Goal: Task Accomplishment & Management: Use online tool/utility

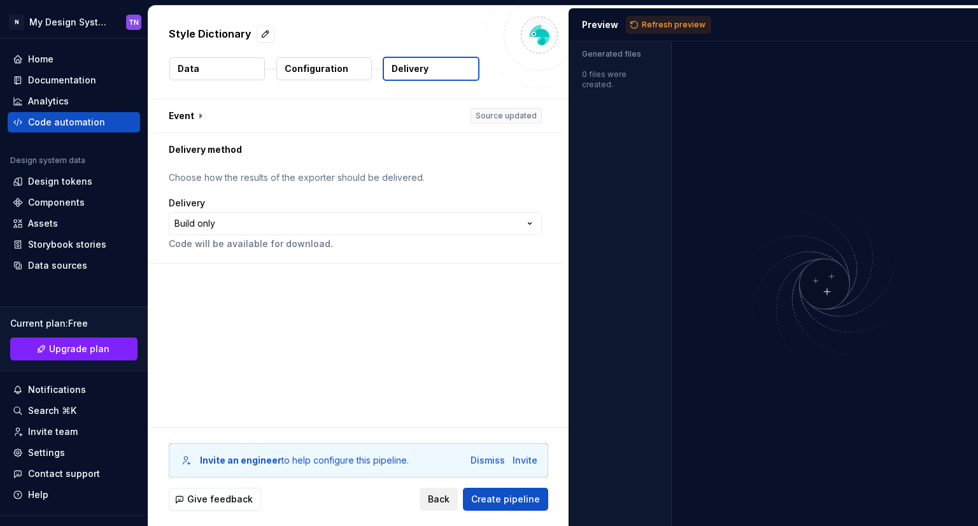
click at [434, 508] on button "Back" at bounding box center [439, 499] width 38 height 23
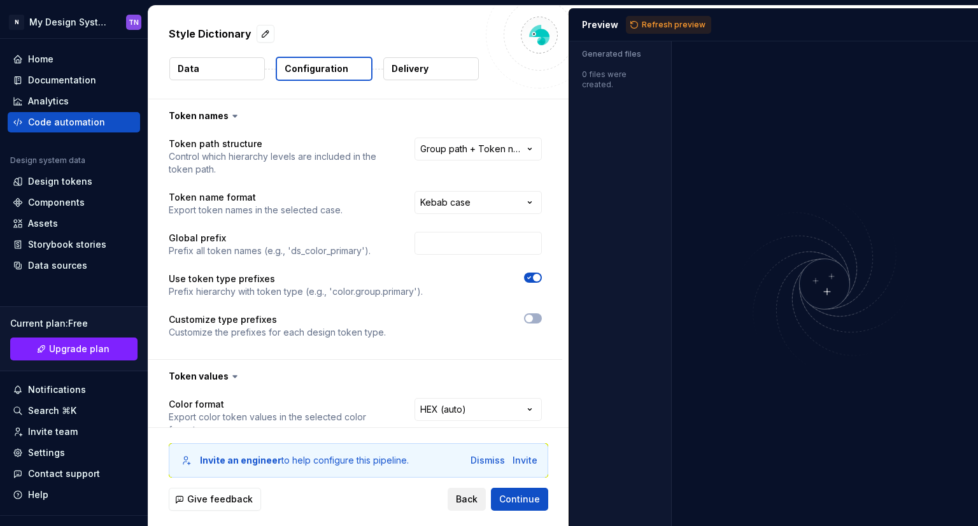
click at [459, 498] on span "Back" at bounding box center [467, 499] width 22 height 13
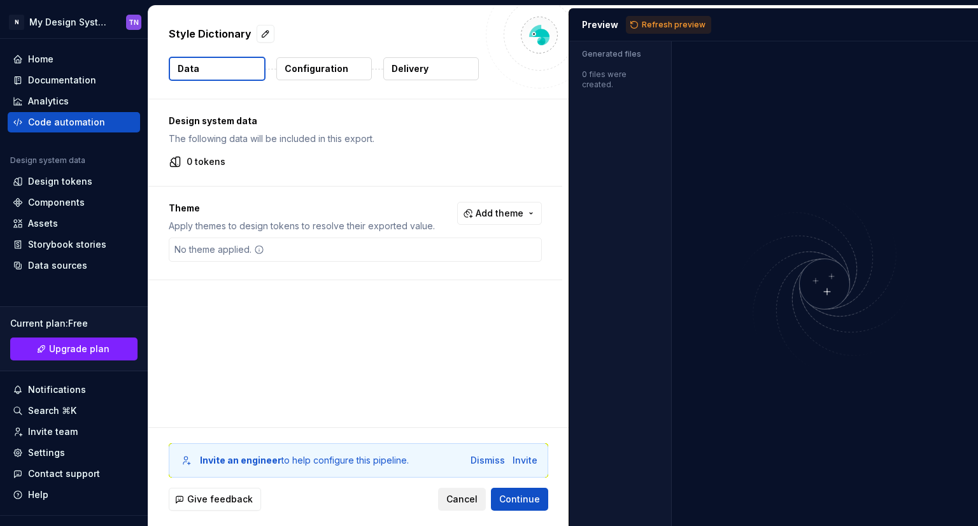
click at [466, 498] on span "Cancel" at bounding box center [462, 499] width 31 height 13
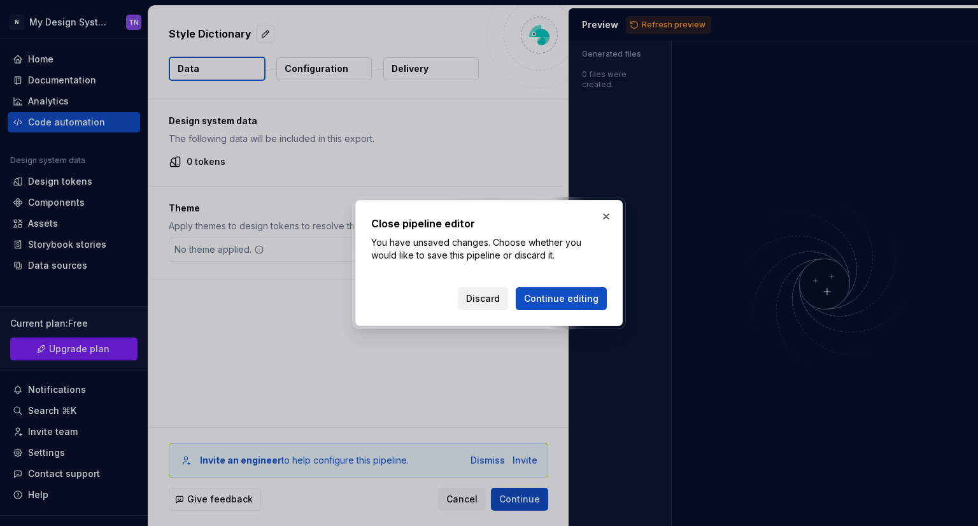
click at [497, 290] on button "Discard" at bounding box center [483, 298] width 50 height 23
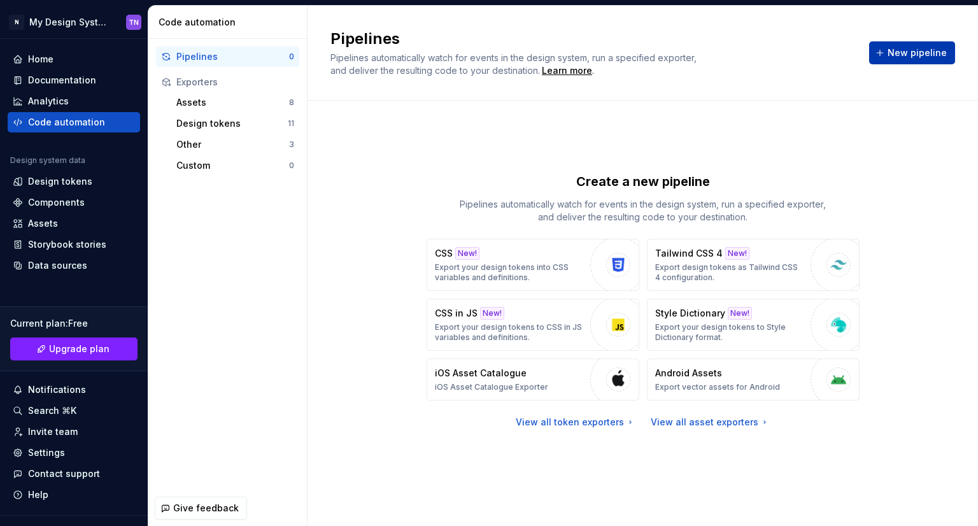
click at [899, 48] on span "New pipeline" at bounding box center [917, 53] width 59 height 13
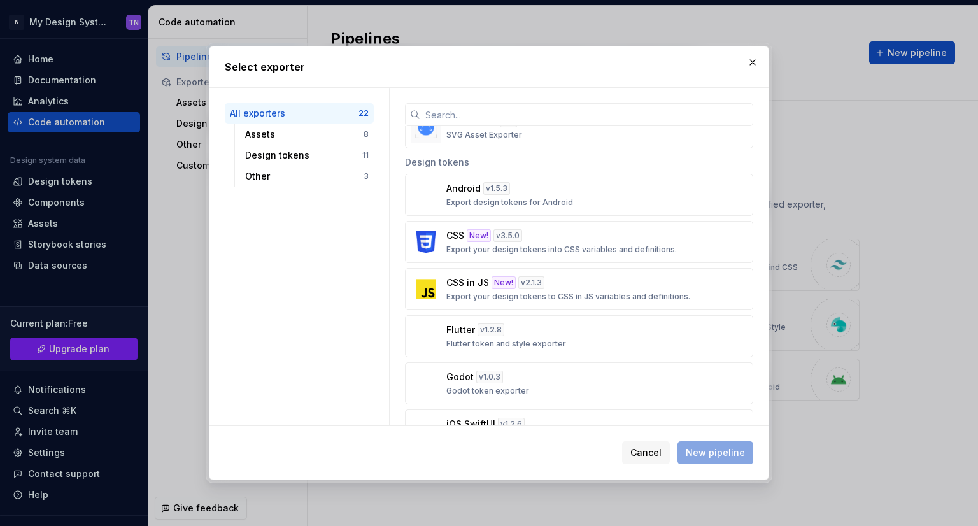
scroll to position [382, 0]
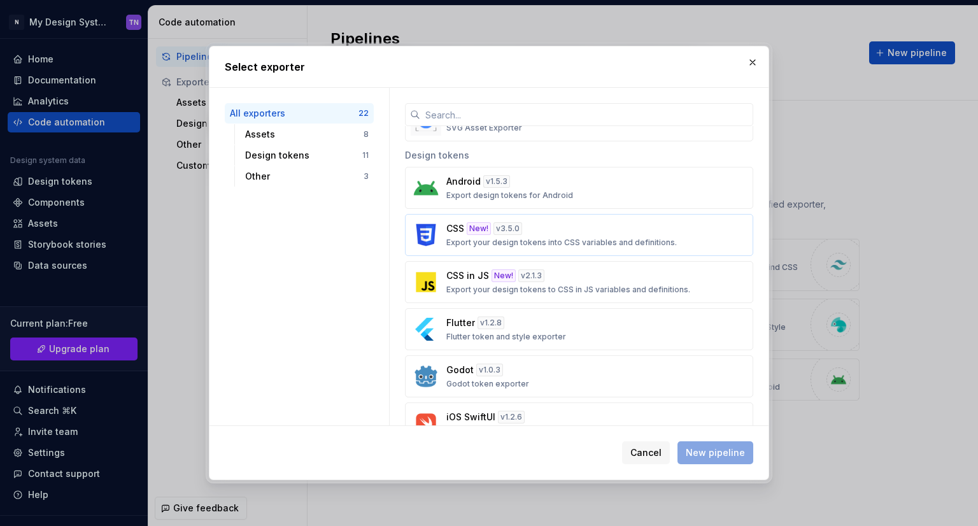
click at [629, 233] on div "CSS New! v 3.5.0 Export your design tokens into CSS variables and definitions." at bounding box center [576, 234] width 258 height 25
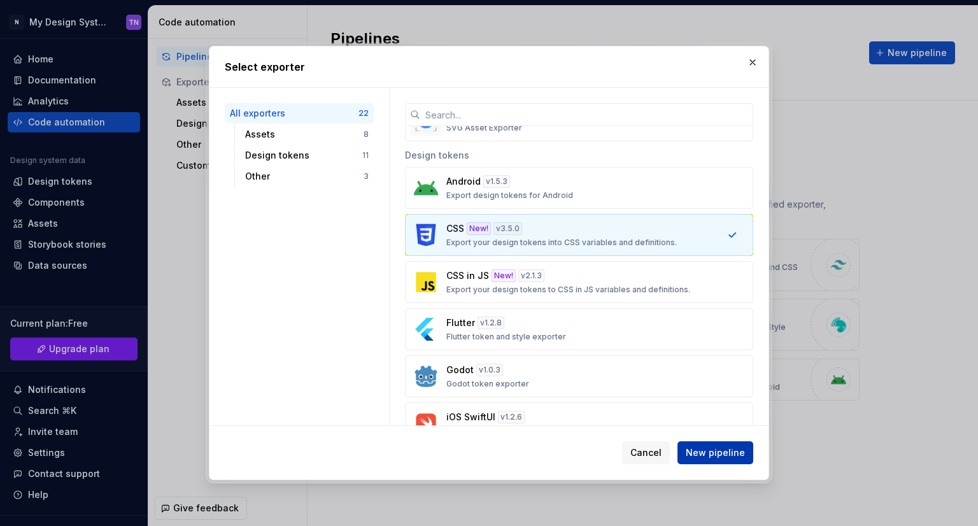
click at [722, 454] on span "New pipeline" at bounding box center [715, 453] width 59 height 13
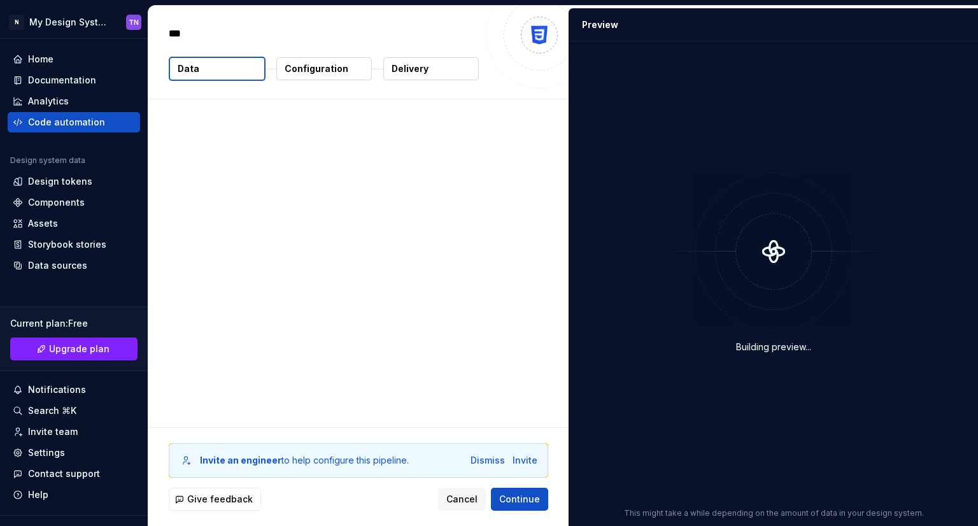
type textarea "*"
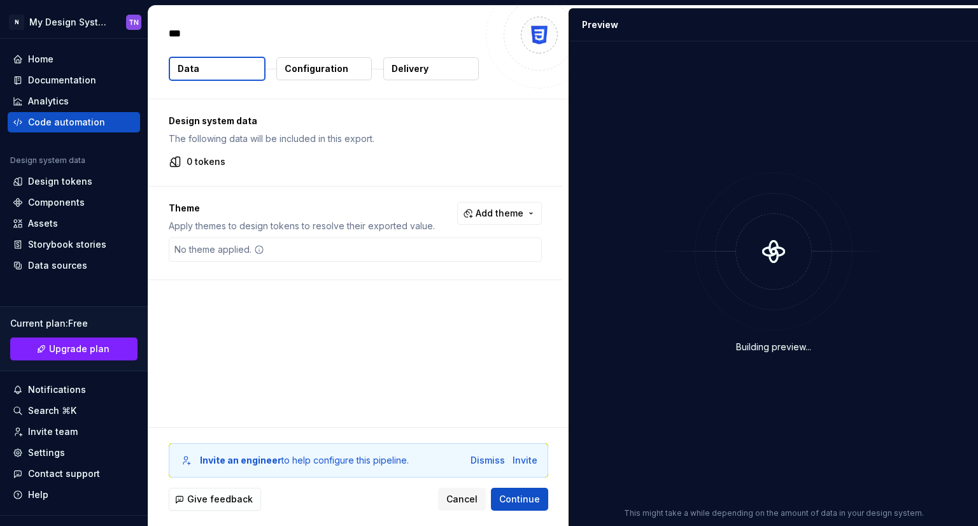
click at [321, 73] on p "Configuration" at bounding box center [317, 68] width 64 height 13
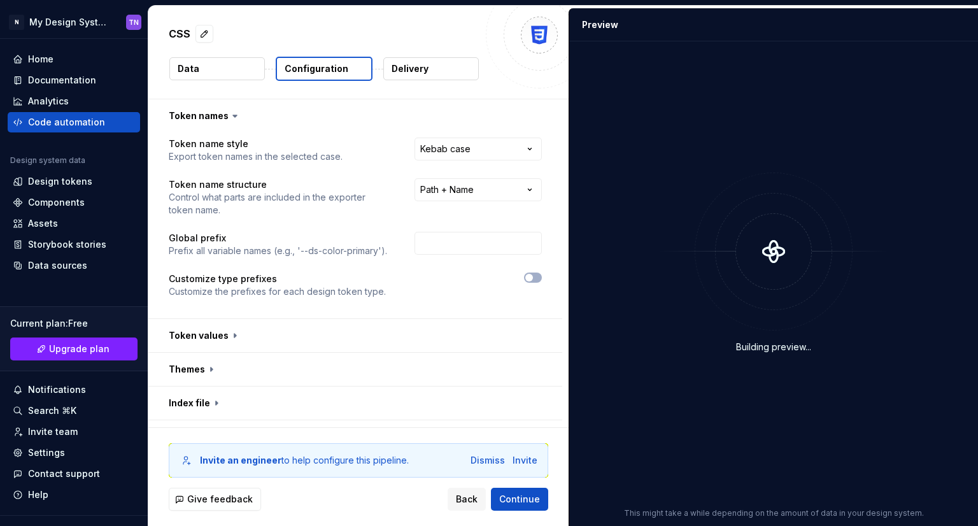
scroll to position [126, 0]
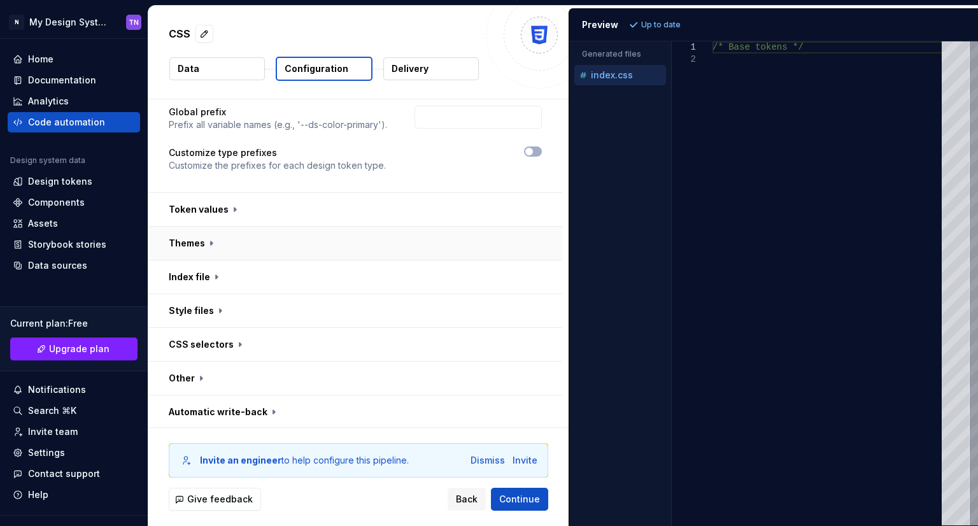
click at [275, 250] on button "button" at bounding box center [355, 243] width 414 height 33
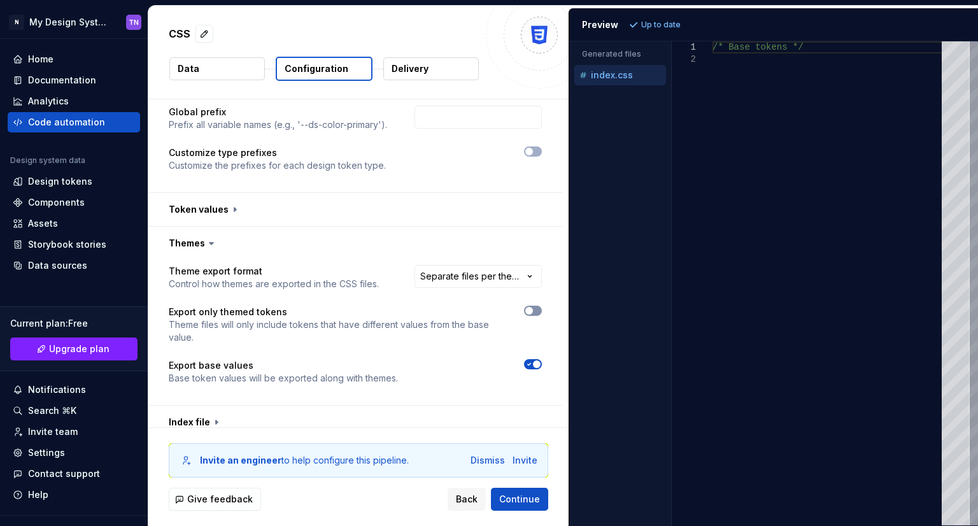
click at [533, 314] on button "button" at bounding box center [533, 311] width 18 height 10
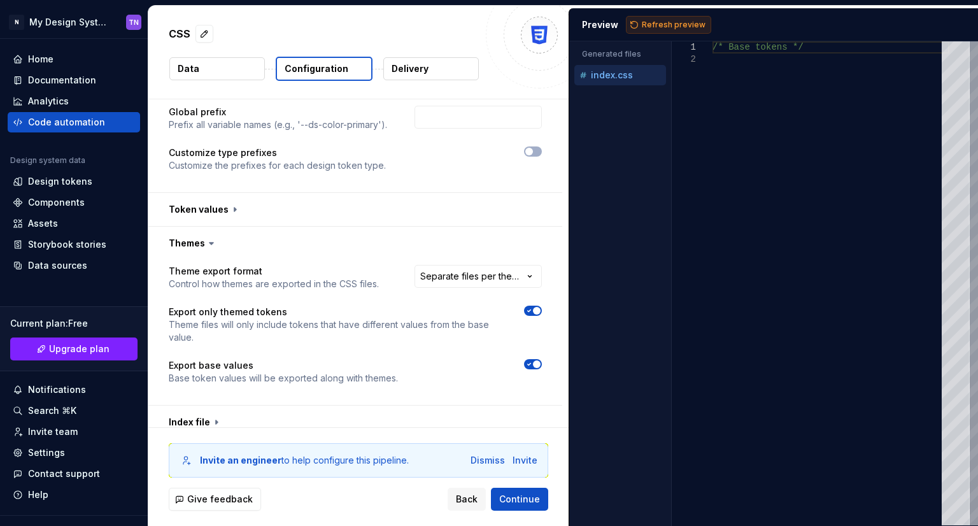
click at [687, 23] on span "Refresh preview" at bounding box center [674, 25] width 64 height 10
click at [525, 364] on icon "button" at bounding box center [529, 365] width 10 height 8
type textarea "**********"
click at [913, 242] on div "/* Base tokens */" at bounding box center [831, 283] width 237 height 484
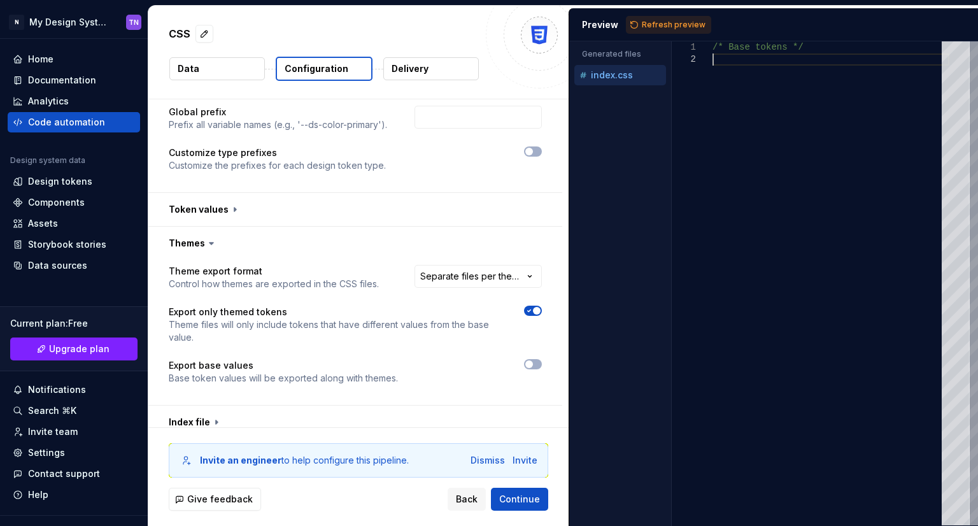
click at [764, 257] on div "/* Base tokens */" at bounding box center [831, 283] width 237 height 484
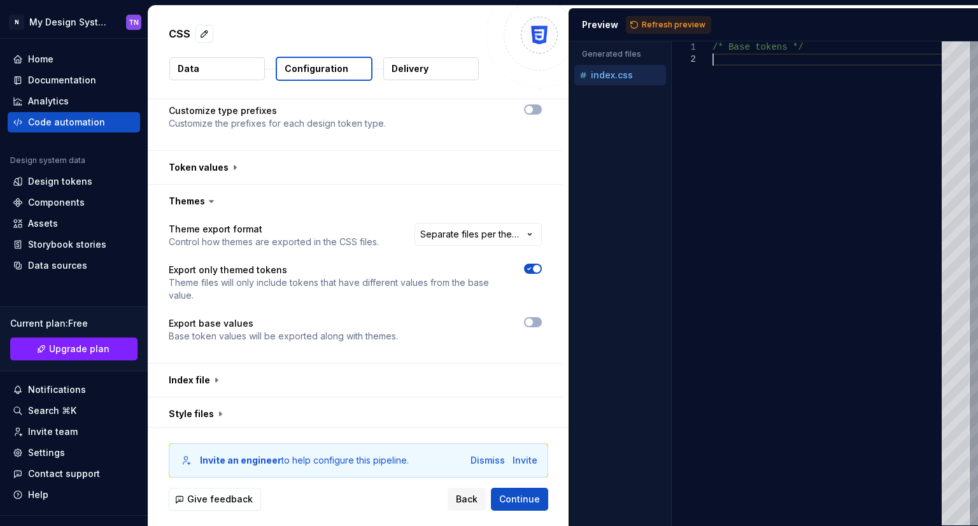
scroll to position [190, 0]
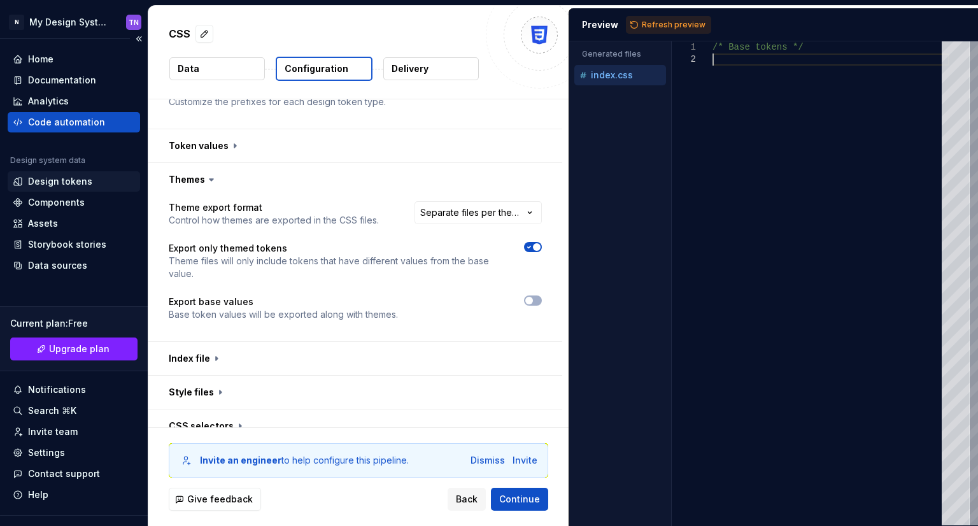
click at [48, 178] on div "Design tokens" at bounding box center [60, 181] width 64 height 13
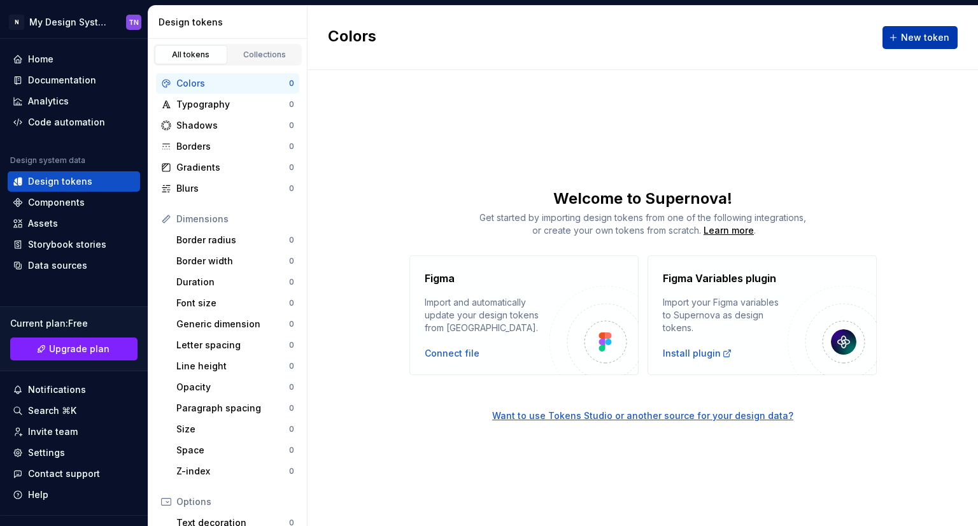
click at [906, 31] on span "New token" at bounding box center [925, 37] width 48 height 13
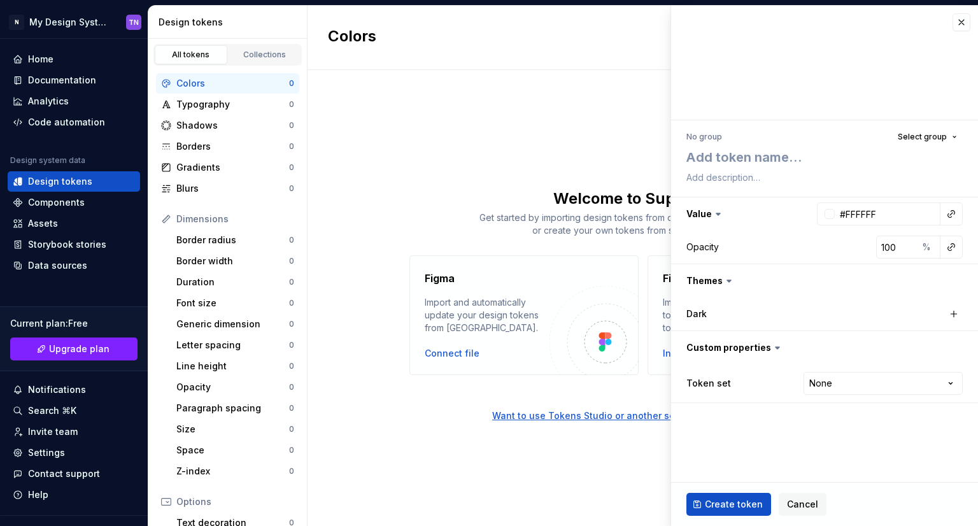
type textarea "*"
type textarea "y"
type textarea "*"
type textarea "ye"
type textarea "*"
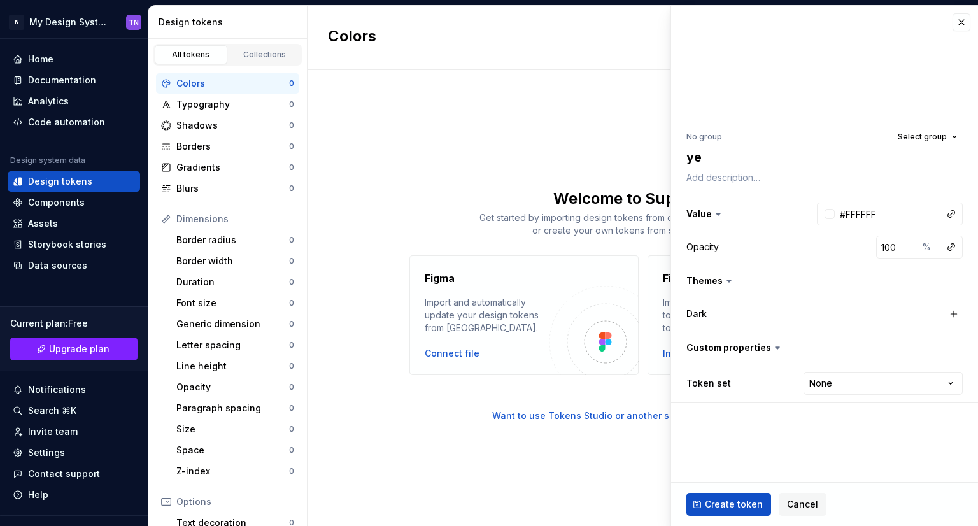
type textarea "yel"
type textarea "*"
type textarea "yell"
type textarea "*"
type textarea "yello"
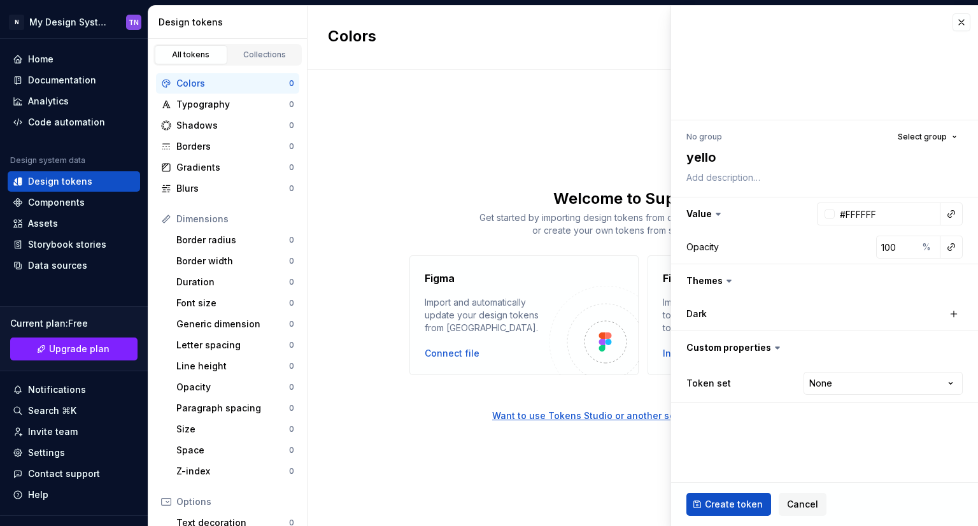
type textarea "*"
type textarea "yellow"
click at [905, 316] on div "Dark" at bounding box center [825, 314] width 276 height 18
click at [701, 311] on label "Dark" at bounding box center [697, 314] width 20 height 13
click at [956, 309] on button "button" at bounding box center [954, 314] width 18 height 18
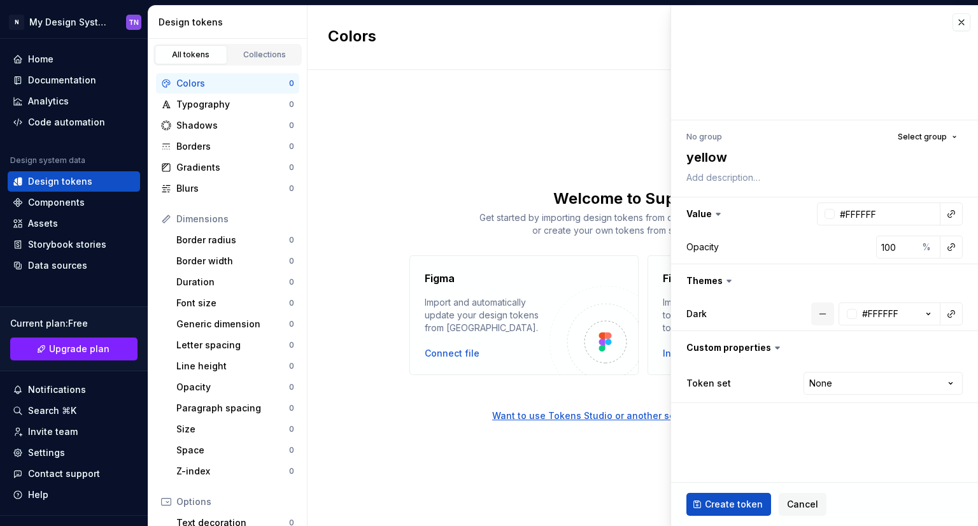
click at [823, 317] on button "button" at bounding box center [823, 314] width 23 height 23
click at [723, 283] on icon at bounding box center [729, 281] width 13 height 13
click at [729, 282] on icon at bounding box center [729, 281] width 13 height 13
click at [727, 280] on icon at bounding box center [729, 281] width 4 height 2
click at [955, 311] on button "button" at bounding box center [954, 314] width 18 height 18
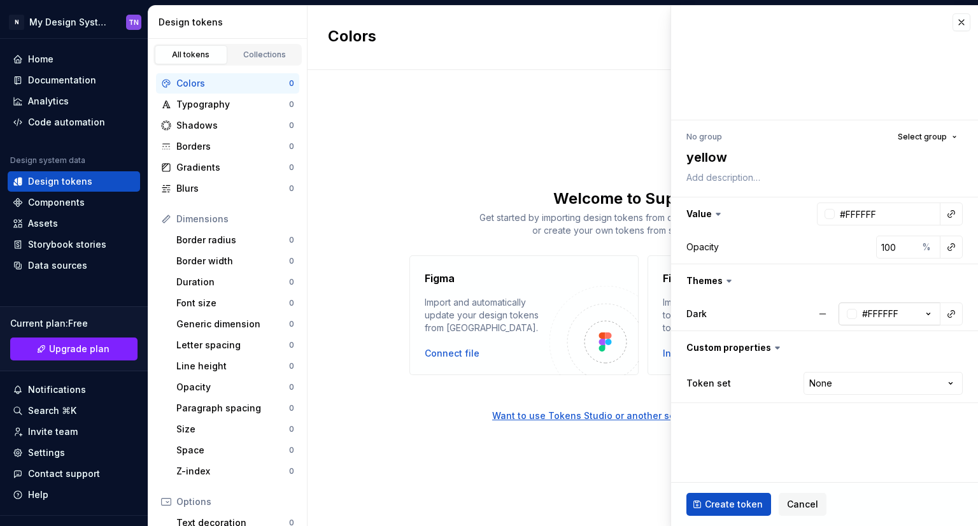
click at [933, 312] on icon "button" at bounding box center [928, 314] width 13 height 13
click at [950, 282] on button "button" at bounding box center [824, 280] width 307 height 33
click at [922, 284] on button "button" at bounding box center [824, 280] width 307 height 33
click at [821, 313] on button "button" at bounding box center [823, 314] width 23 height 23
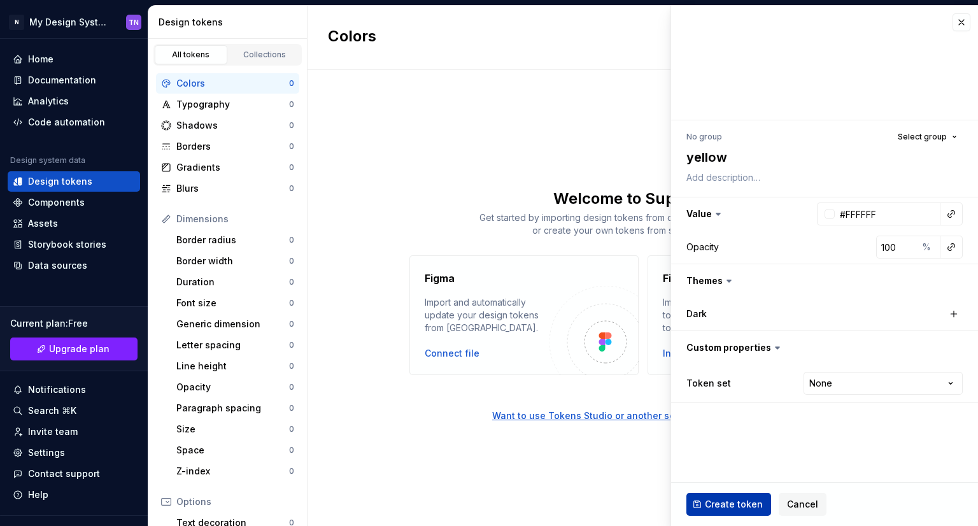
click at [746, 508] on span "Create token" at bounding box center [734, 504] width 58 height 13
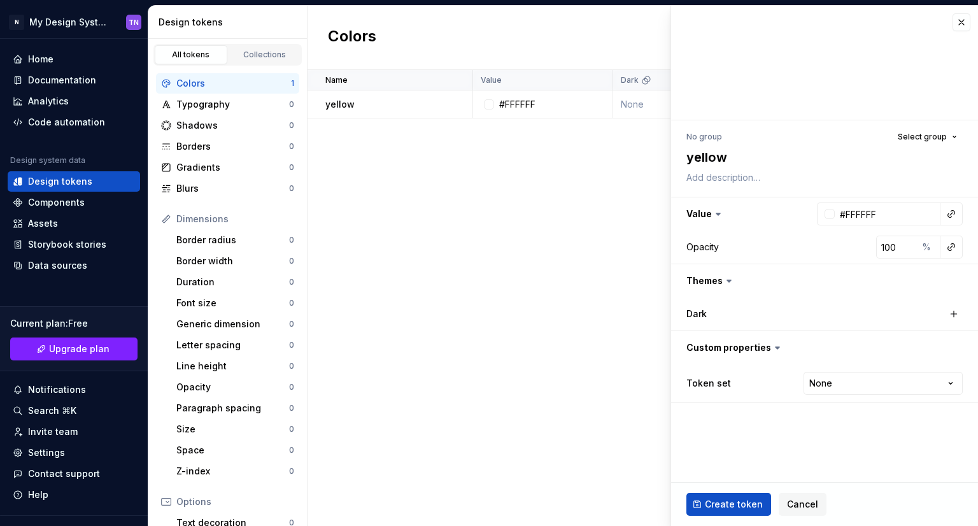
type textarea "*"
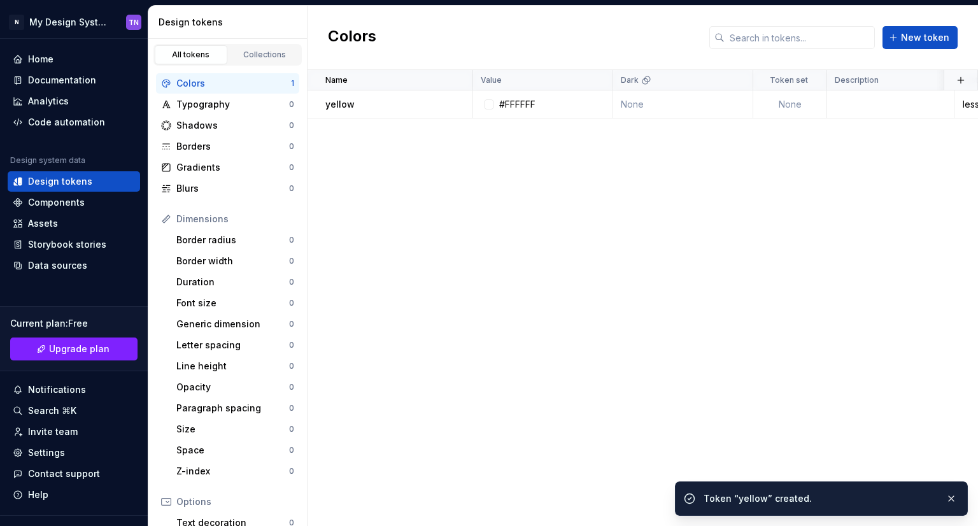
click at [478, 226] on div "Name Value Dark Token set Description Last updated yellow #FFFFFF None None les…" at bounding box center [643, 298] width 671 height 456
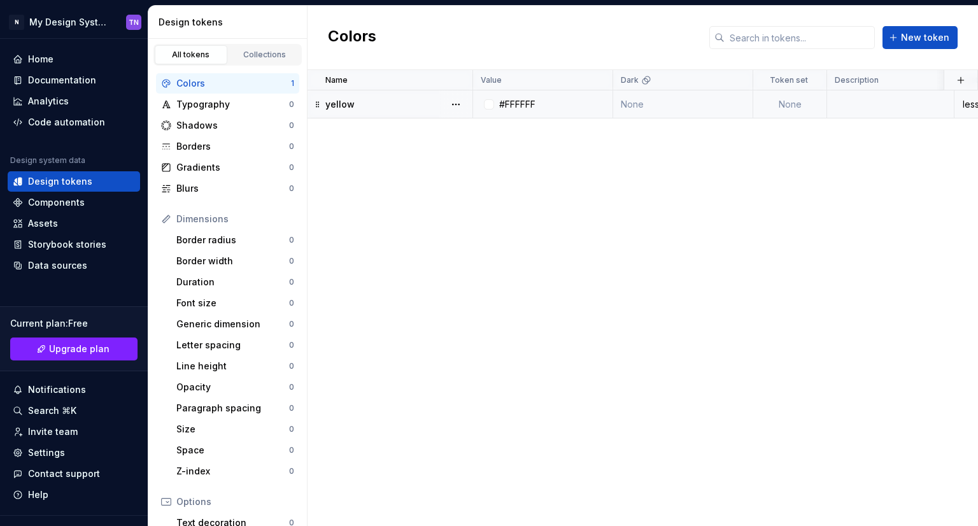
click at [390, 100] on div "yellow" at bounding box center [399, 104] width 147 height 13
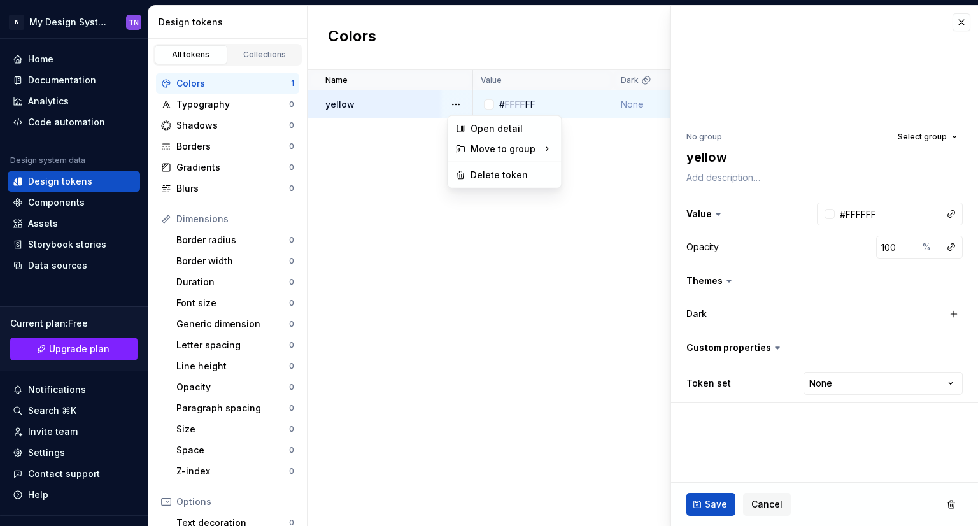
click at [456, 105] on button "button" at bounding box center [456, 105] width 18 height 18
click at [442, 372] on html "N My Design System [GEOGRAPHIC_DATA] Home Documentation Analytics Code automati…" at bounding box center [489, 263] width 978 height 526
click at [949, 138] on button "Select group" at bounding box center [927, 137] width 71 height 18
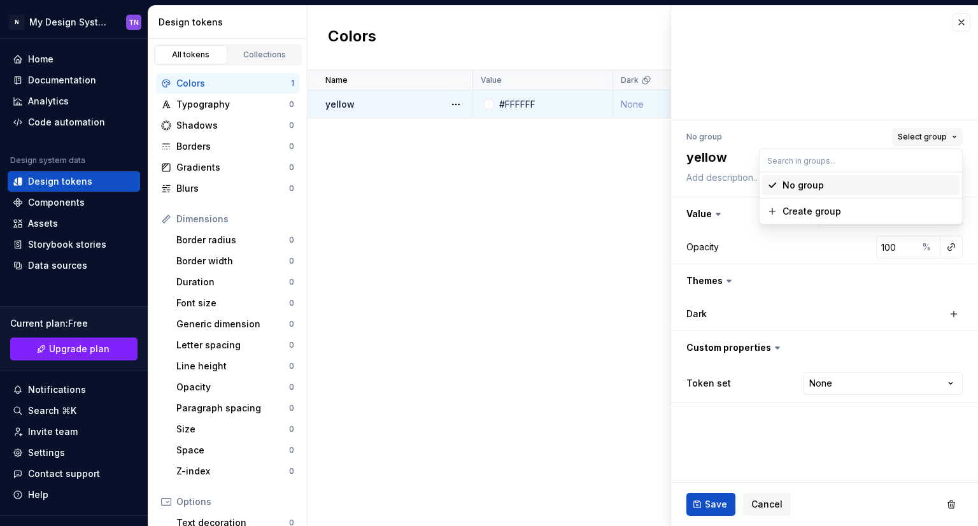
click at [949, 138] on button "Select group" at bounding box center [927, 137] width 71 height 18
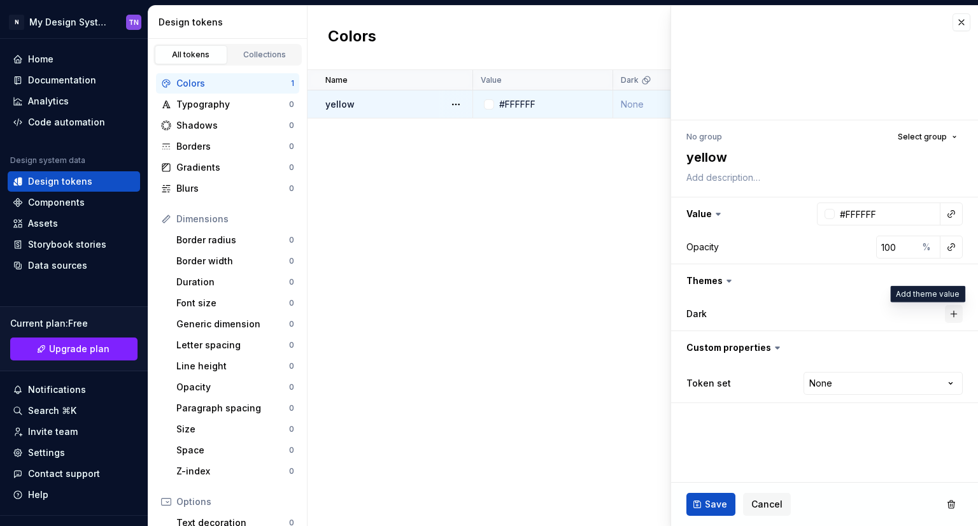
click at [956, 317] on button "button" at bounding box center [954, 314] width 18 height 18
click at [713, 501] on span "Save" at bounding box center [716, 504] width 22 height 13
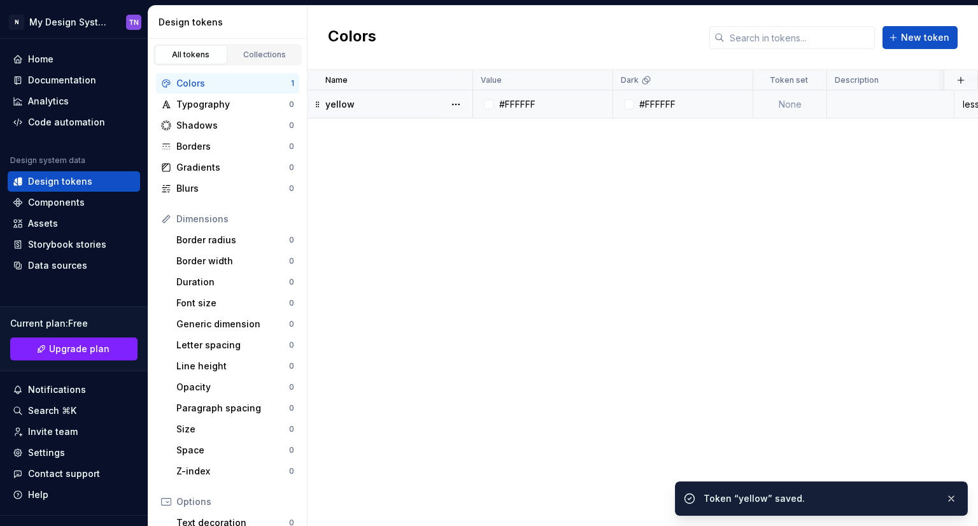
click at [677, 110] on td "#FFFFFF" at bounding box center [683, 104] width 140 height 28
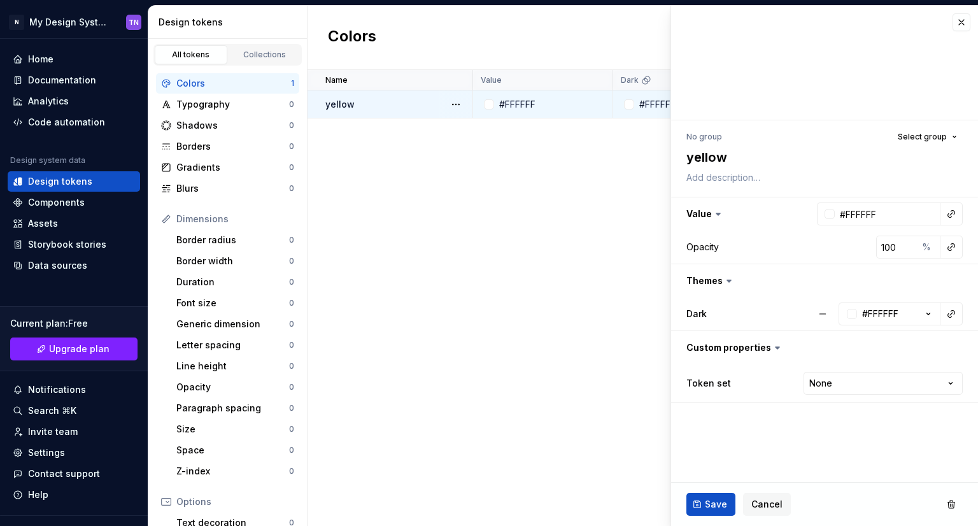
click at [554, 268] on div "Name Value Dark Token set Description Last updated yellow #FFFFFF #FFFFFF None …" at bounding box center [643, 298] width 671 height 456
click at [961, 18] on button "button" at bounding box center [962, 22] width 18 height 18
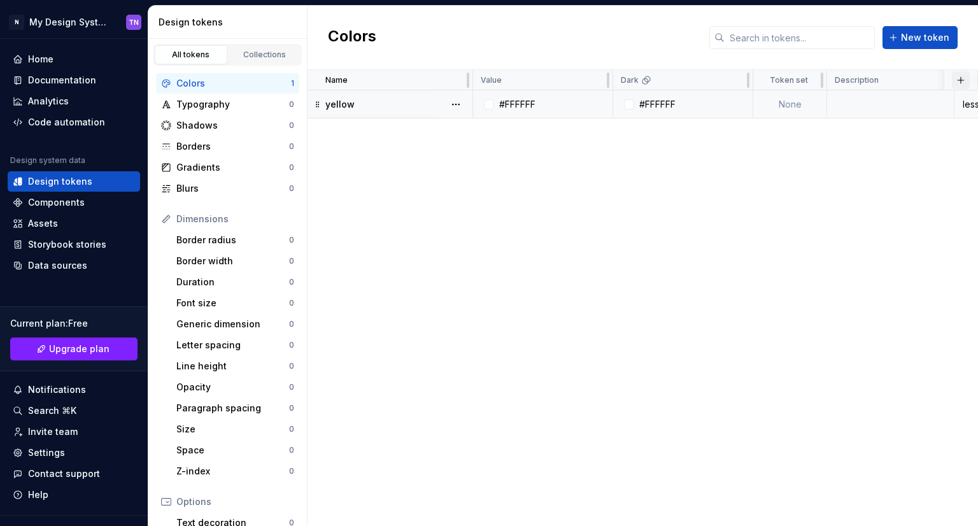
click at [959, 83] on button "button" at bounding box center [961, 80] width 18 height 18
click at [889, 137] on div "New custom property" at bounding box center [889, 131] width 96 height 13
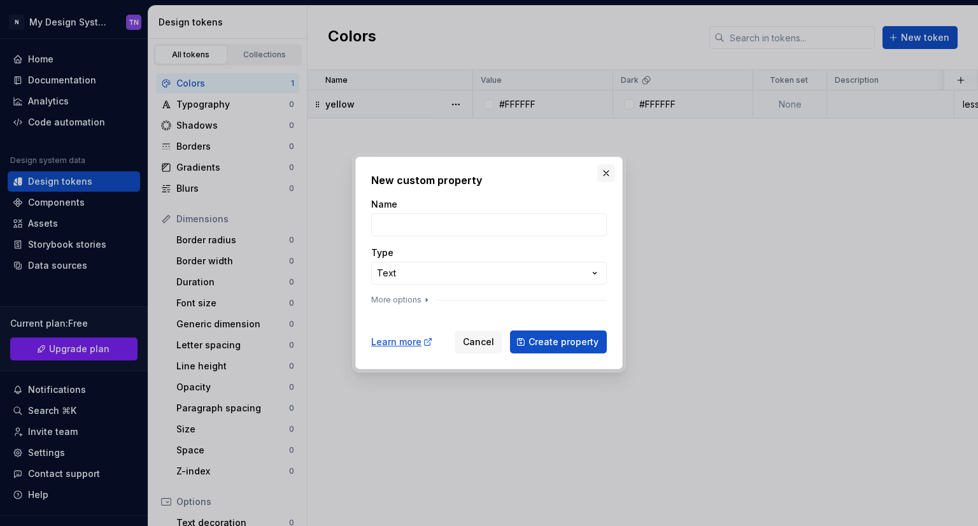
click at [607, 176] on button "button" at bounding box center [607, 173] width 18 height 18
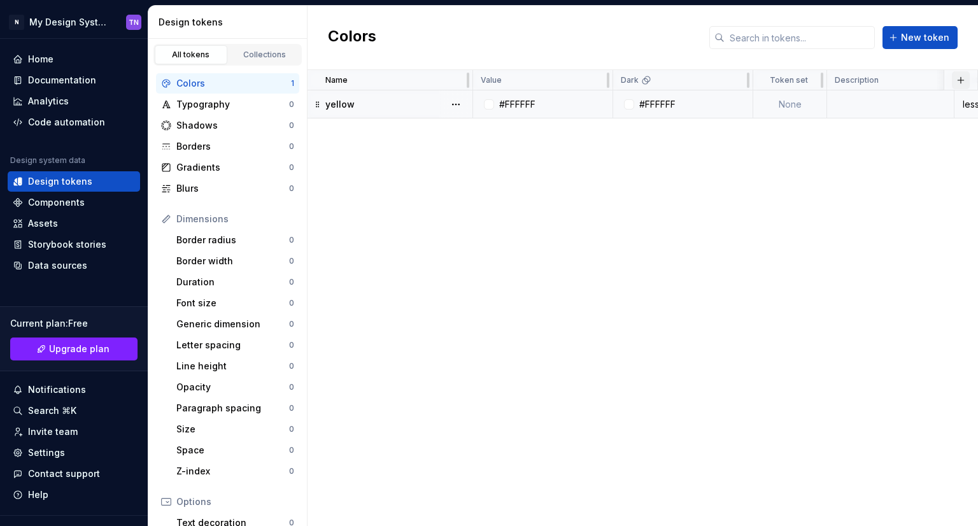
click at [965, 80] on button "button" at bounding box center [961, 80] width 18 height 18
click at [861, 102] on div "New theme" at bounding box center [866, 105] width 51 height 13
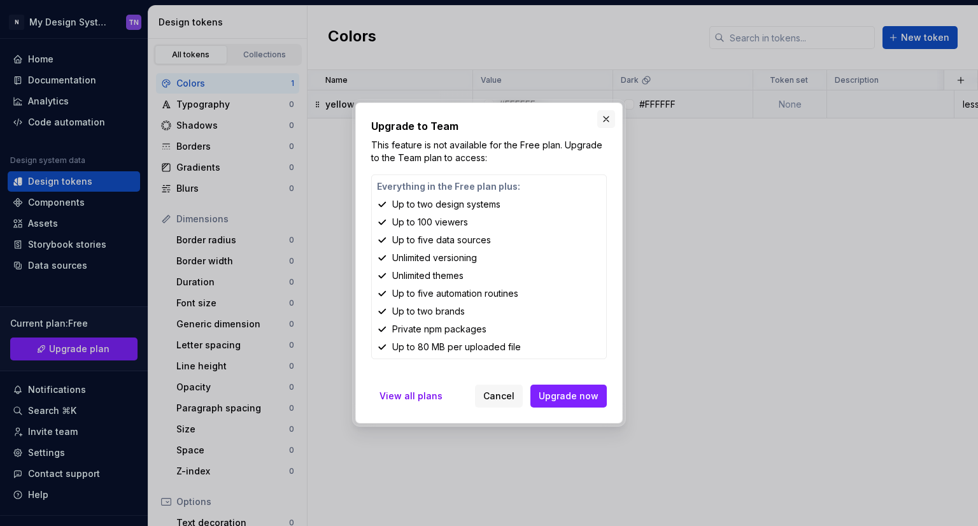
click at [610, 123] on button "button" at bounding box center [607, 119] width 18 height 18
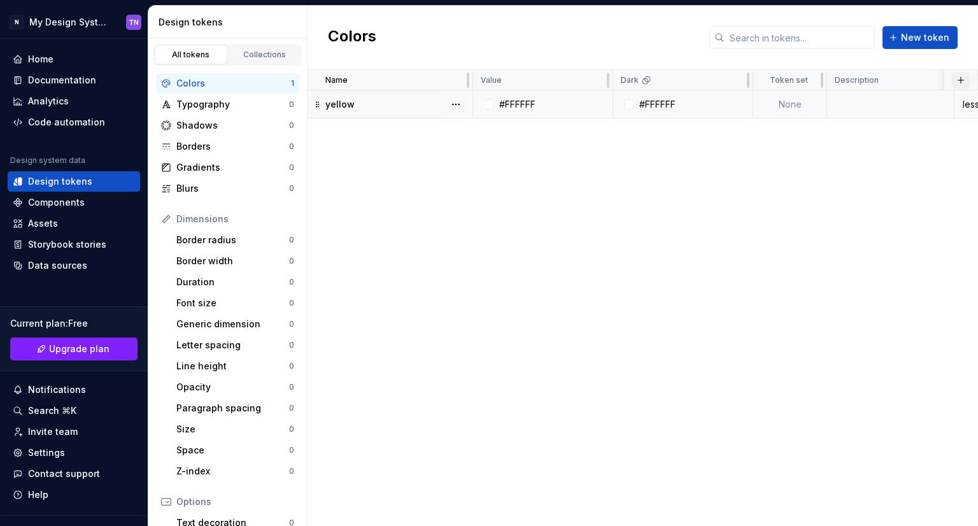
click at [963, 78] on button "button" at bounding box center [961, 80] width 18 height 18
click at [679, 111] on td "#FFFFFF" at bounding box center [683, 104] width 140 height 28
type textarea "*"
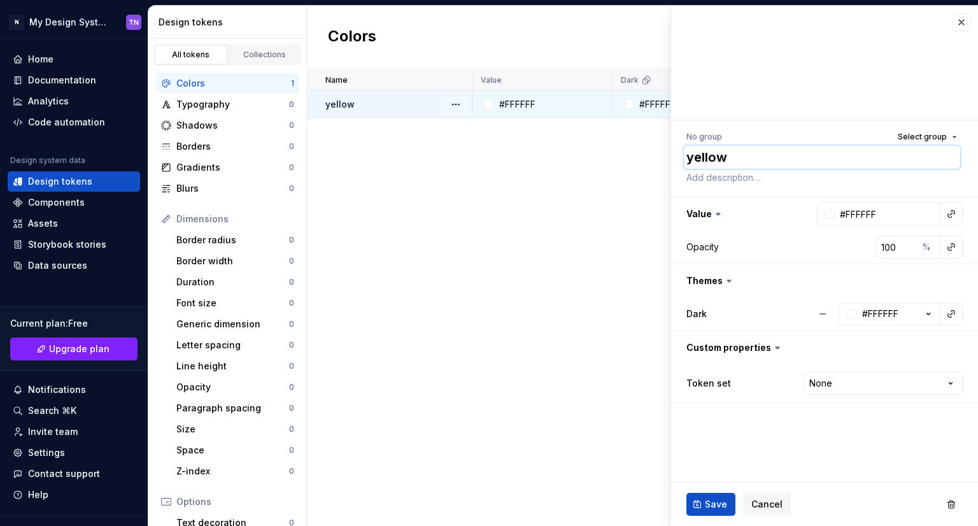
click at [792, 158] on textarea "yellow" at bounding box center [822, 157] width 276 height 23
type textarea "ư"
type textarea "*"
type textarea "ư"
type textarea "w"
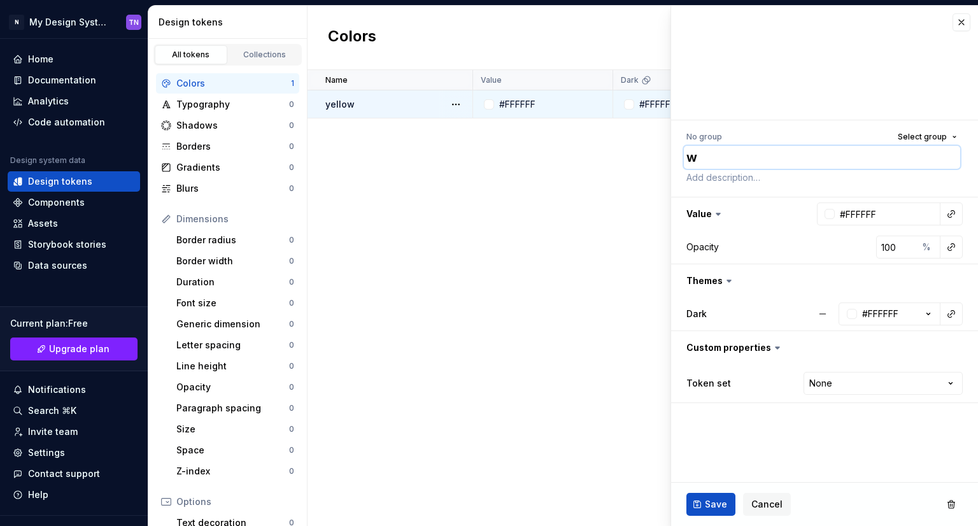
type textarea "*"
type textarea "wh"
type textarea "*"
type textarea "whi"
type textarea "*"
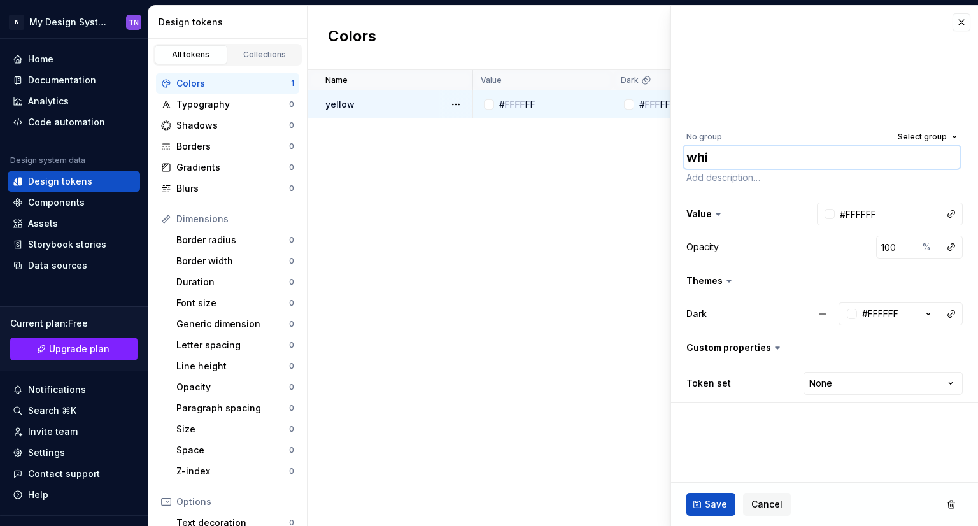
type textarea "whit"
type textarea "*"
type textarea "white"
click at [894, 310] on div "#FFFFFF" at bounding box center [881, 314] width 36 height 13
type input "#000000"
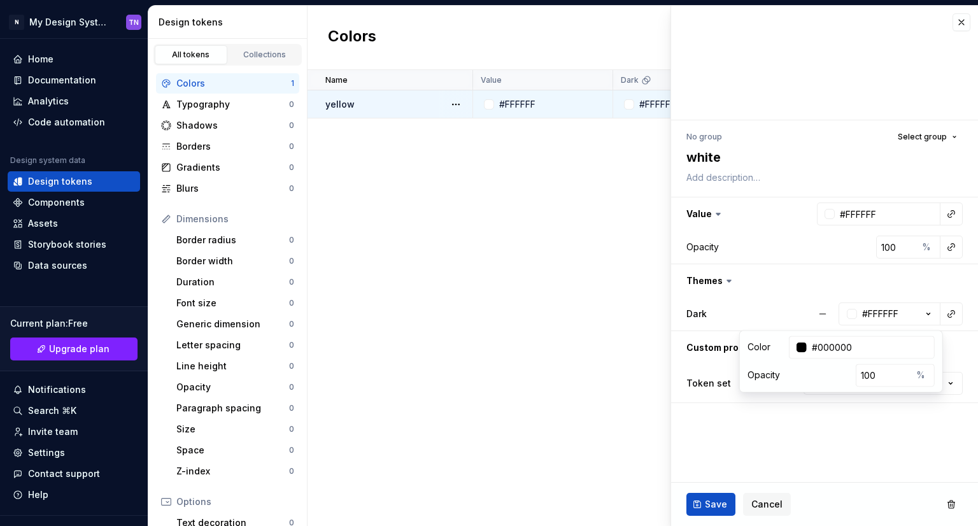
click at [777, 445] on fieldset "No group Select group white Value #FFFFFF Opacity 100 % Themes Dark #FFFFFF Cus…" at bounding box center [824, 266] width 307 height 520
click at [926, 311] on icon "button" at bounding box center [928, 314] width 13 height 13
type input "#000000"
click at [772, 445] on fieldset "No group Select group white Value #FFFFFF Opacity 100 % Themes Dark #000000 Cus…" at bounding box center [824, 266] width 307 height 520
click at [708, 503] on span "Save" at bounding box center [716, 504] width 22 height 13
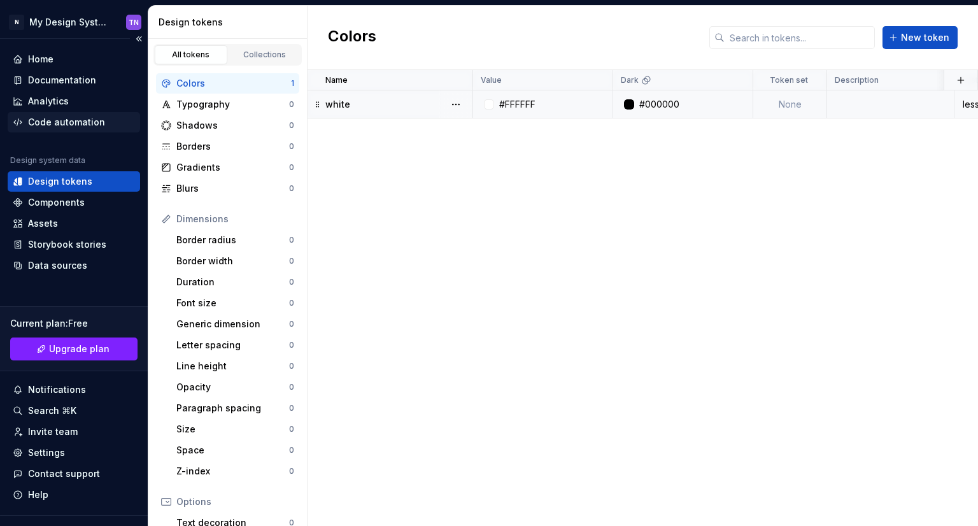
click at [46, 123] on div "Code automation" at bounding box center [66, 122] width 77 height 13
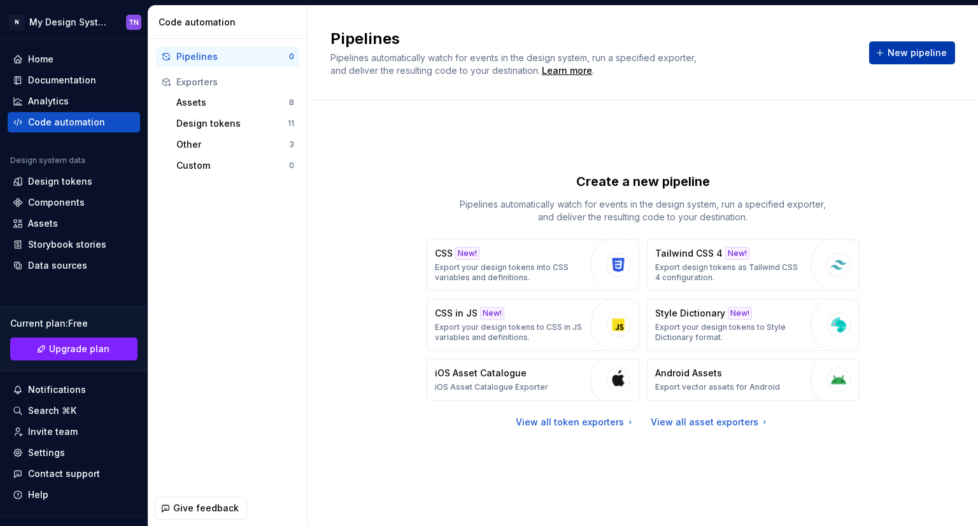
click at [896, 44] on button "New pipeline" at bounding box center [913, 52] width 86 height 23
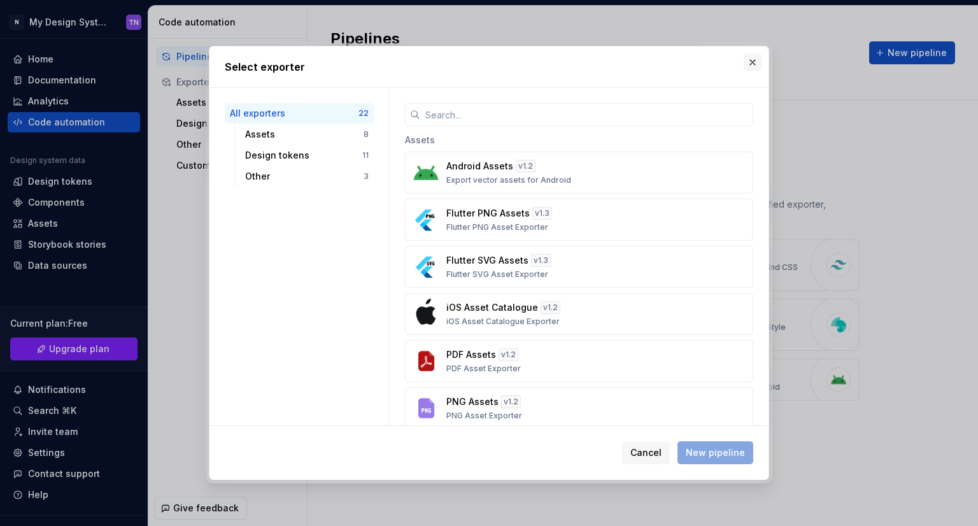
click at [759, 64] on button "button" at bounding box center [753, 63] width 18 height 18
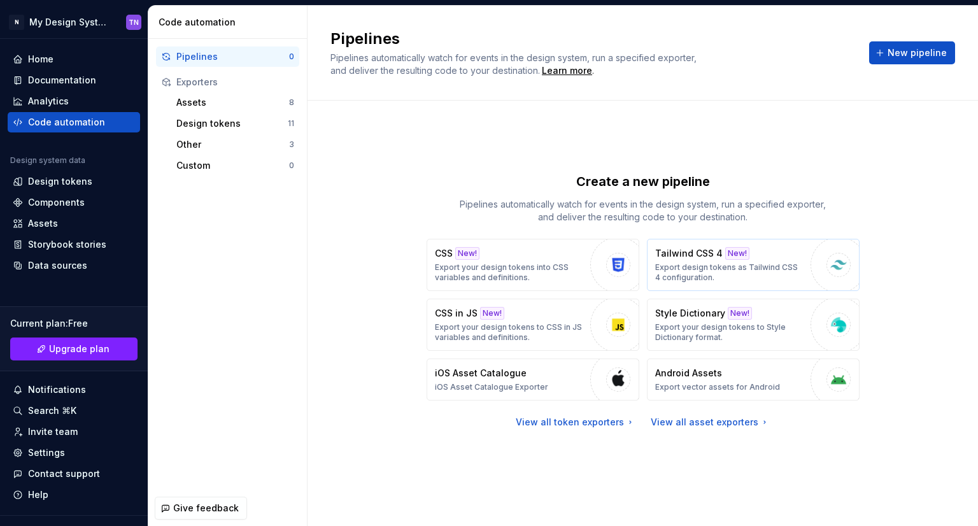
click at [694, 255] on p "Tailwind CSS 4" at bounding box center [689, 253] width 68 height 13
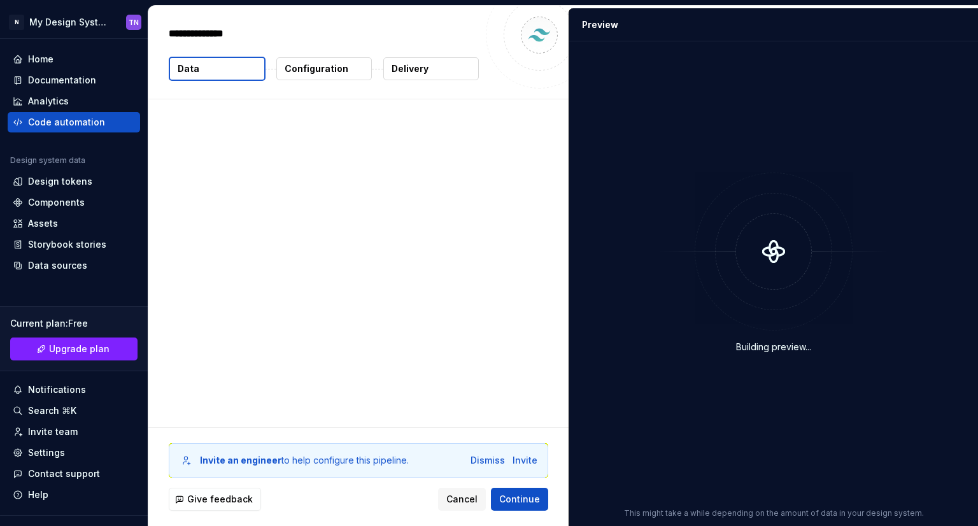
type textarea "*"
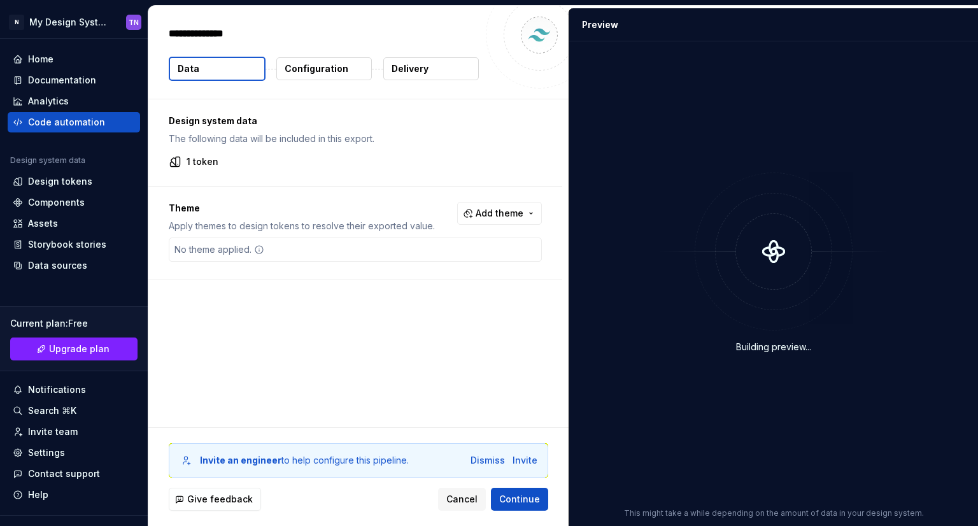
click at [349, 66] on button "Configuration" at bounding box center [324, 68] width 96 height 23
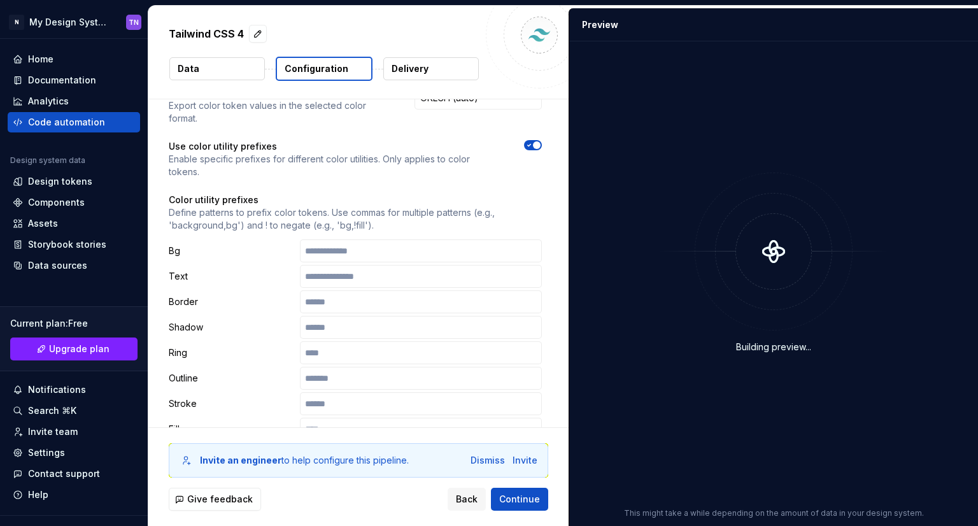
scroll to position [127, 0]
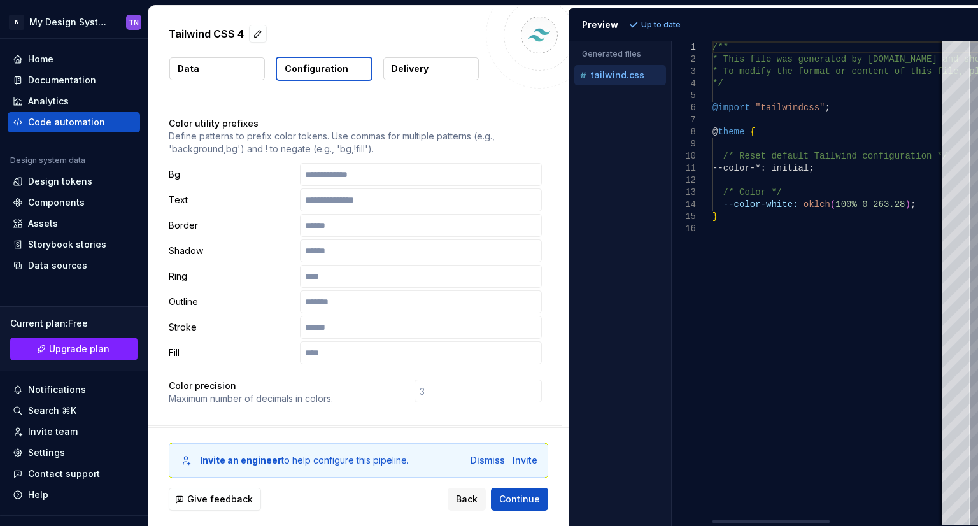
type textarea "**********"
click at [786, 211] on div "/** * This file was generated by [DOMAIN_NAME] and sho uld not be changed manua…" at bounding box center [944, 283] width 463 height 484
click at [790, 217] on div "/** * This file was generated by [DOMAIN_NAME] and sho uld not be changed manua…" at bounding box center [944, 283] width 463 height 484
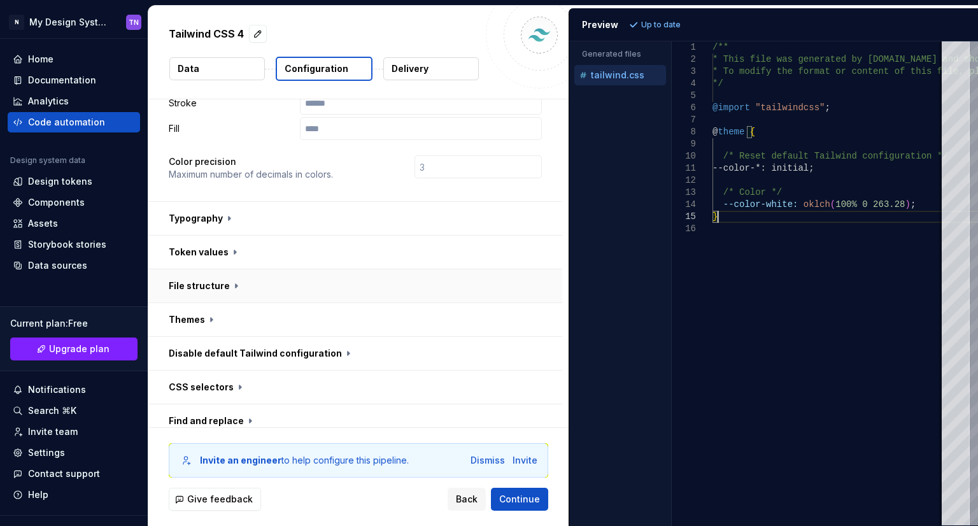
scroll to position [382, 0]
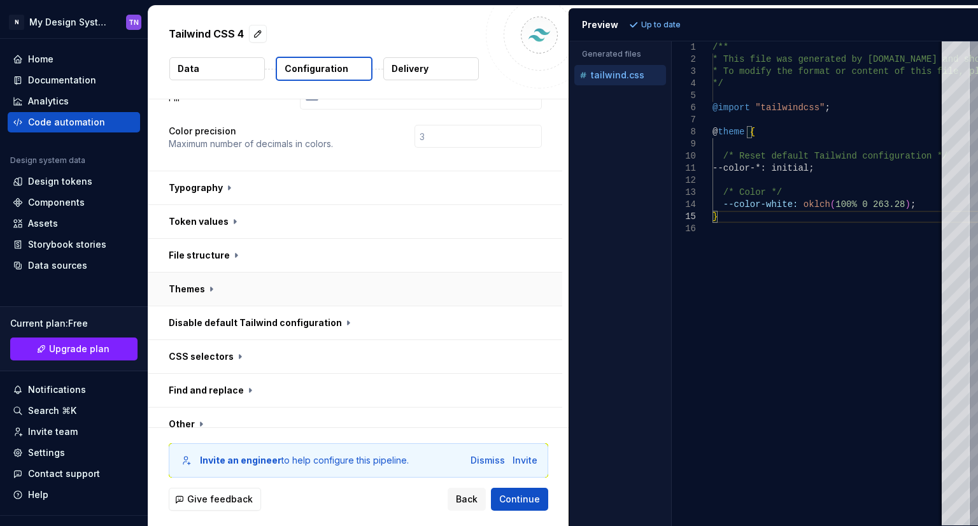
click at [237, 285] on button "button" at bounding box center [355, 289] width 414 height 33
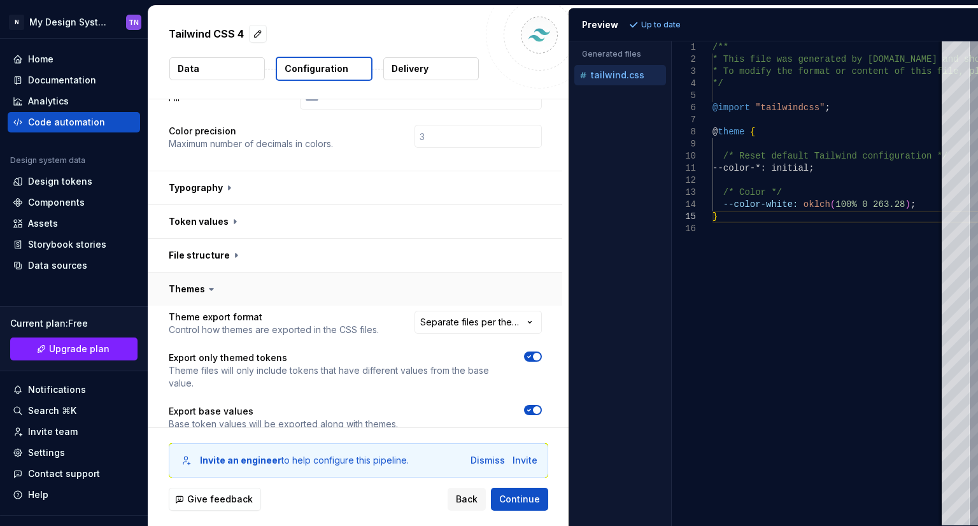
click at [252, 285] on button "button" at bounding box center [355, 289] width 414 height 33
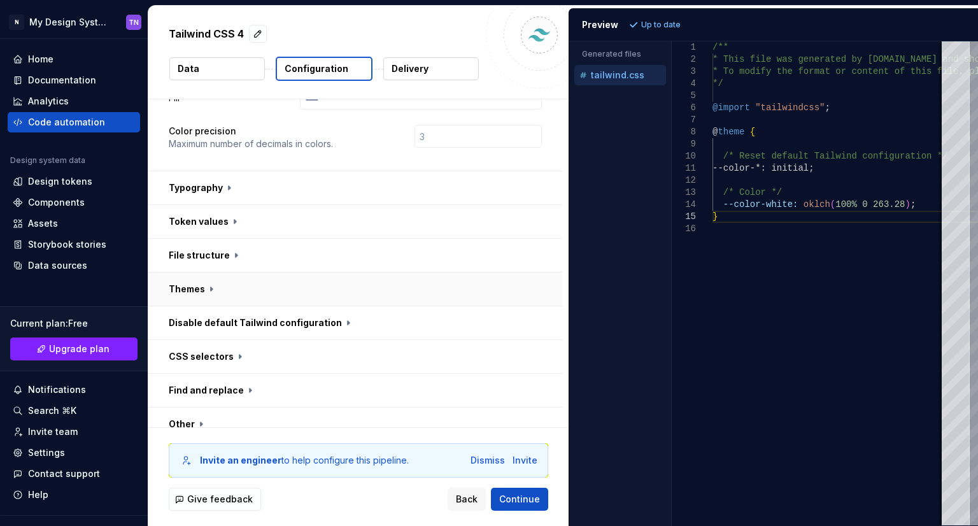
scroll to position [428, 0]
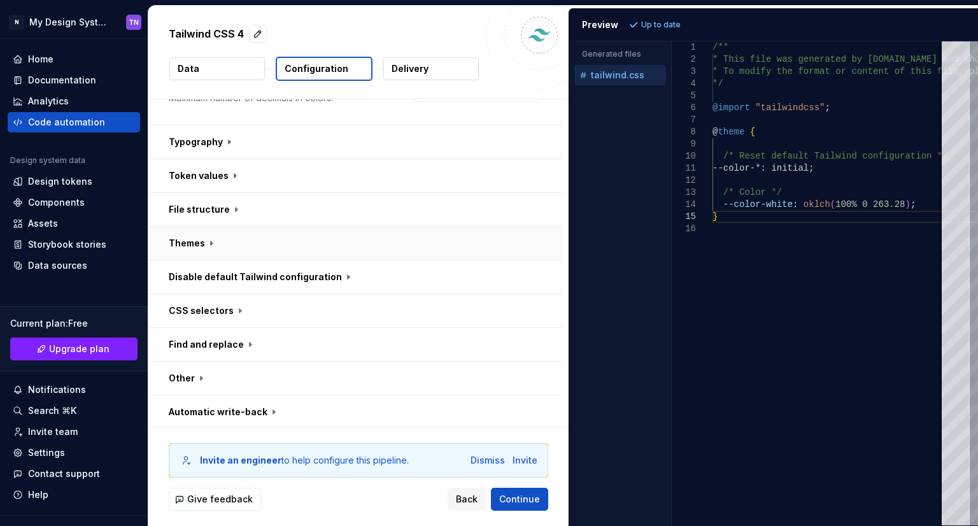
click at [301, 283] on button "button" at bounding box center [355, 277] width 414 height 33
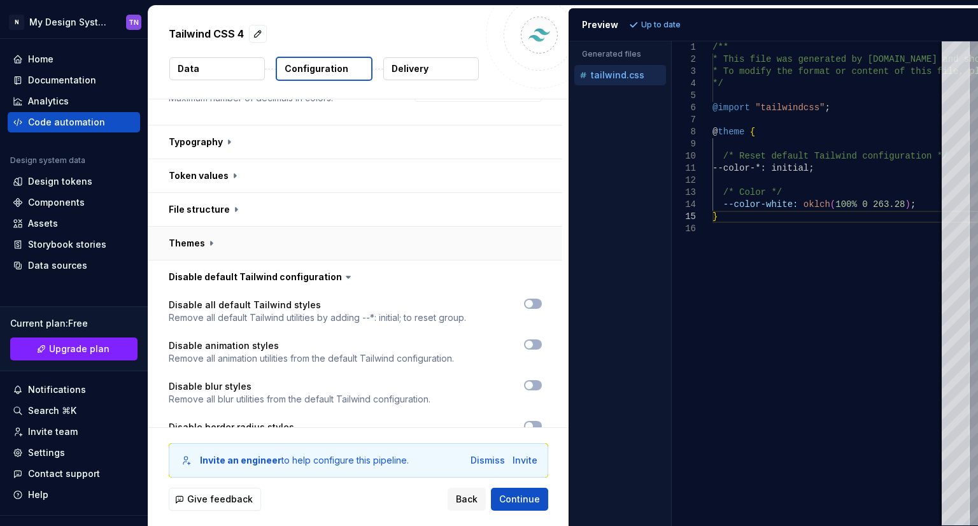
click at [303, 233] on button "button" at bounding box center [355, 243] width 414 height 33
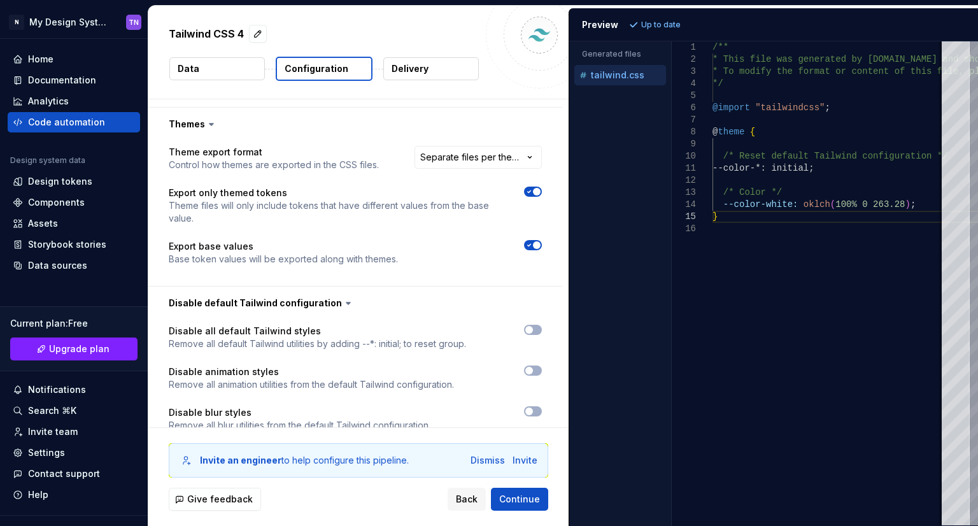
scroll to position [555, 0]
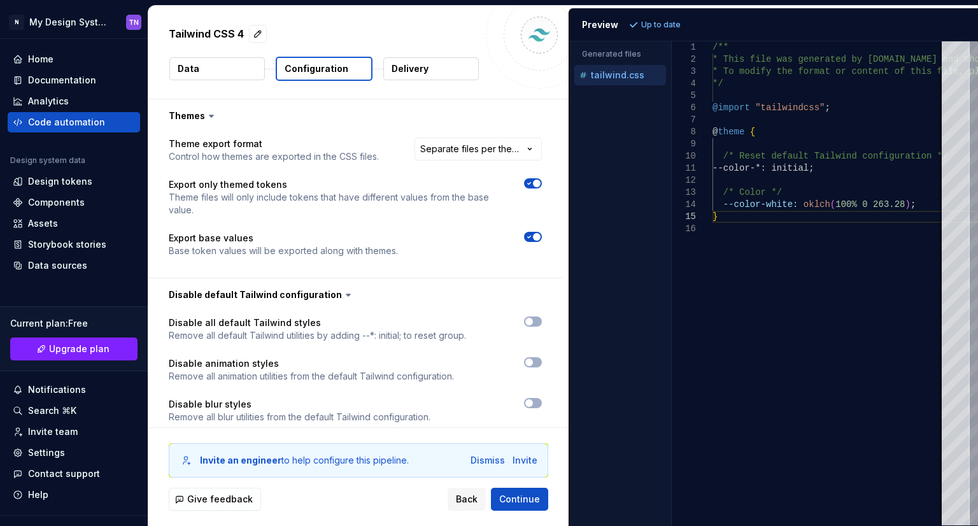
click at [529, 240] on button "button" at bounding box center [533, 237] width 18 height 10
click at [672, 26] on span "Refresh preview" at bounding box center [674, 25] width 64 height 10
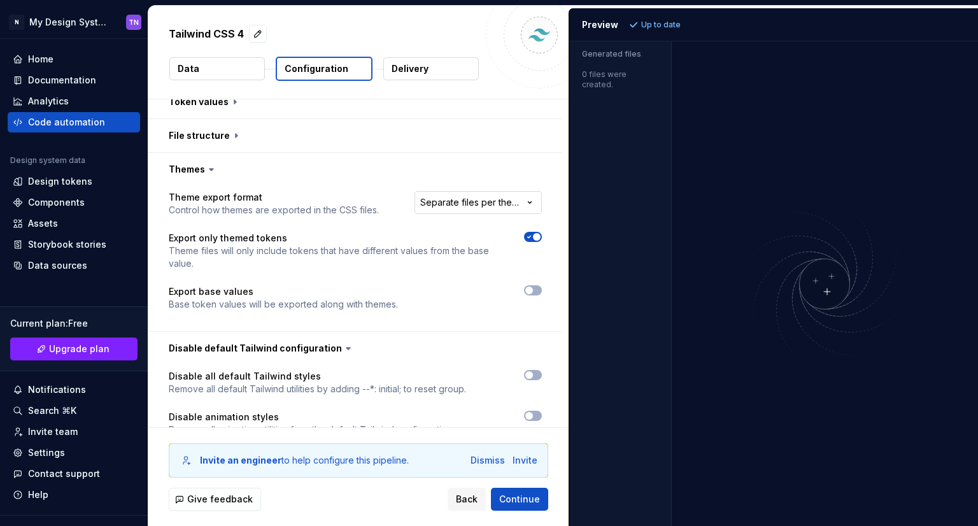
scroll to position [492, 0]
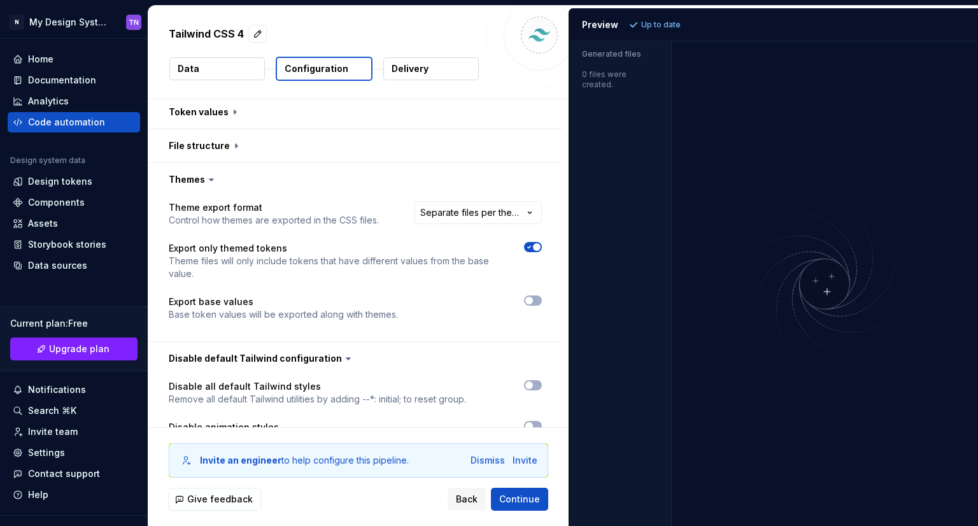
click at [731, 218] on img at bounding box center [825, 284] width 306 height 181
click at [789, 89] on div at bounding box center [825, 283] width 307 height 485
drag, startPoint x: 787, startPoint y: 85, endPoint x: 736, endPoint y: 131, distance: 69.0
click at [784, 85] on div at bounding box center [825, 283] width 307 height 485
click at [443, 309] on div at bounding box center [481, 308] width 121 height 25
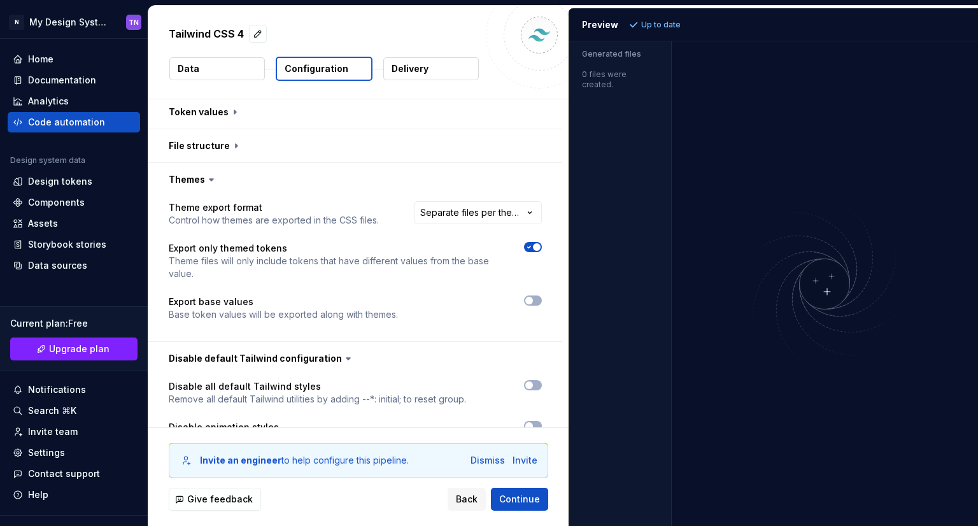
click at [459, 304] on div at bounding box center [481, 301] width 121 height 10
click at [534, 297] on button "button" at bounding box center [533, 301] width 18 height 10
click at [675, 25] on span "Refresh preview" at bounding box center [674, 25] width 64 height 10
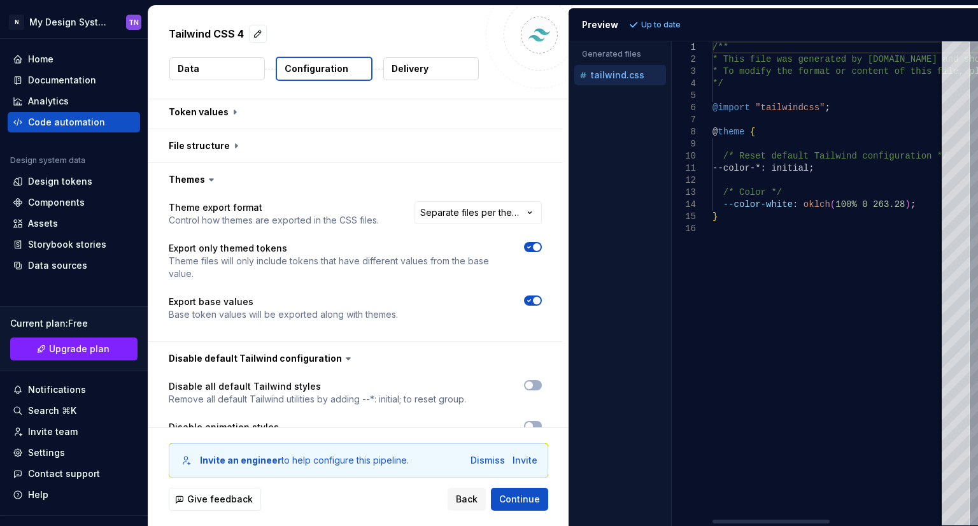
scroll to position [0, 0]
click at [784, 227] on div "/** * This file was generated by [DOMAIN_NAME] and sho uld not be changed manua…" at bounding box center [944, 283] width 463 height 484
click at [808, 224] on div "/** * This file was generated by [DOMAIN_NAME] and sho uld not be changed manua…" at bounding box center [944, 283] width 463 height 484
click at [812, 217] on div "/** * This file was generated by [DOMAIN_NAME] and sho uld not be changed manua…" at bounding box center [944, 283] width 463 height 484
click at [901, 204] on div "/** * This file was generated by [DOMAIN_NAME] and sho uld not be changed manua…" at bounding box center [944, 283] width 463 height 484
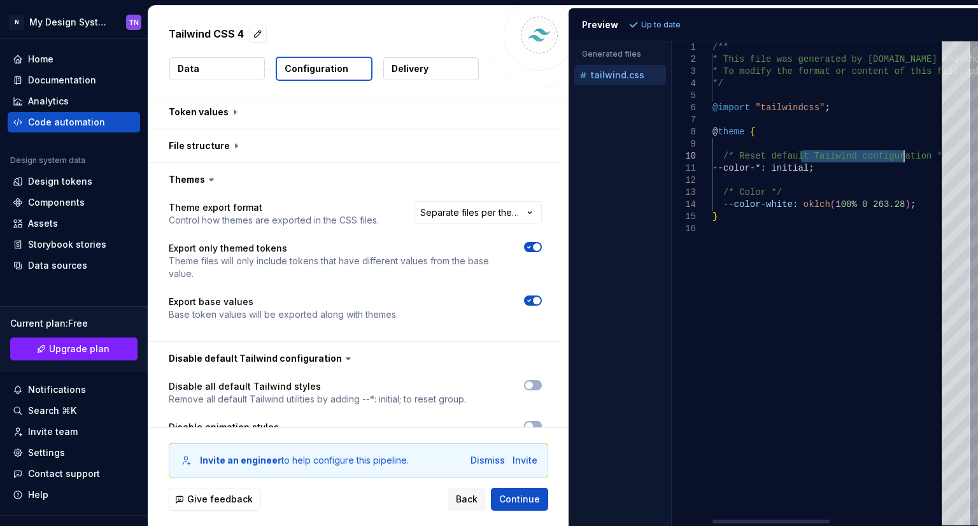
drag, startPoint x: 803, startPoint y: 152, endPoint x: 903, endPoint y: 155, distance: 100.1
click at [903, 155] on div "/** * This file was generated by [DOMAIN_NAME] and sho uld not be changed manua…" at bounding box center [944, 283] width 463 height 484
click at [813, 179] on div "/** * This file was generated by [DOMAIN_NAME] and sho uld not be changed manua…" at bounding box center [944, 283] width 463 height 484
click at [792, 172] on div "/** * This file was generated by [DOMAIN_NAME] and sho uld not be changed manua…" at bounding box center [944, 283] width 463 height 484
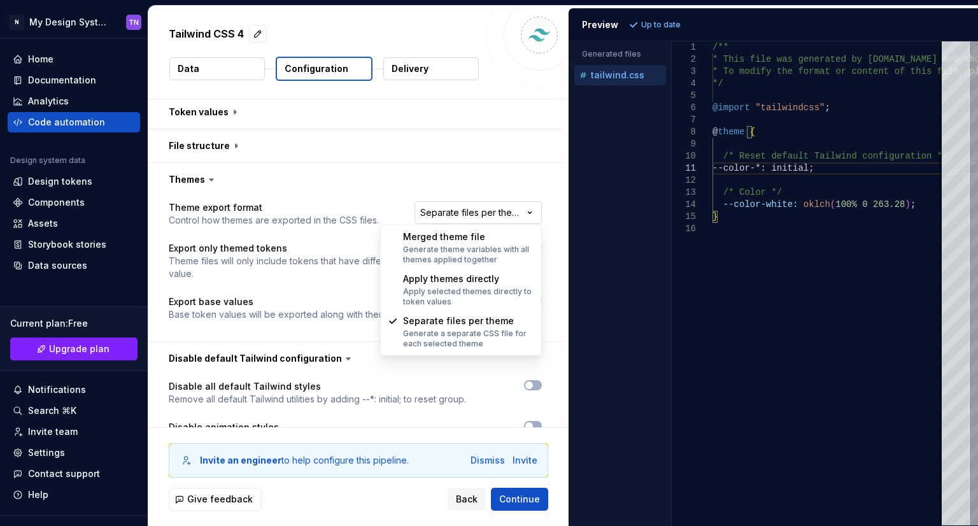
click at [471, 215] on html "**********" at bounding box center [489, 263] width 978 height 526
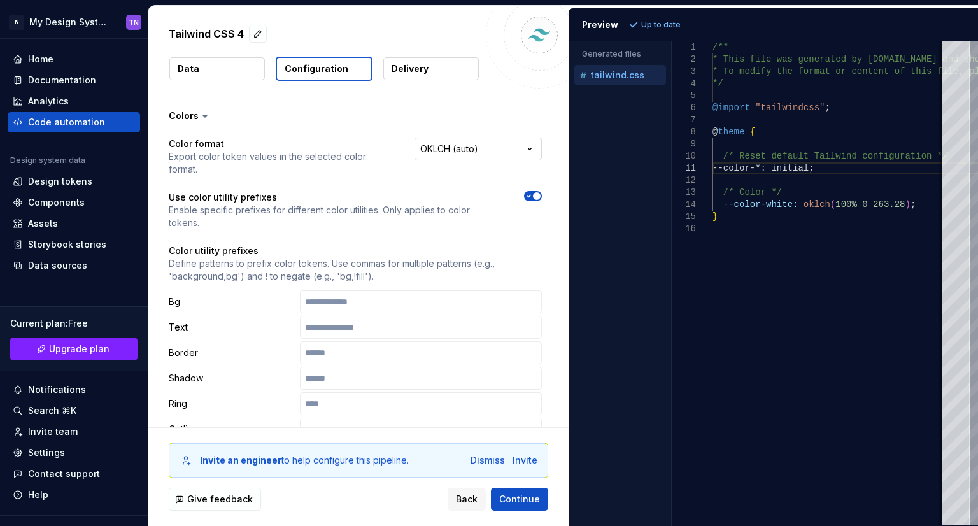
click at [486, 152] on html "**********" at bounding box center [489, 263] width 978 height 526
click at [380, 118] on html "**********" at bounding box center [489, 263] width 978 height 526
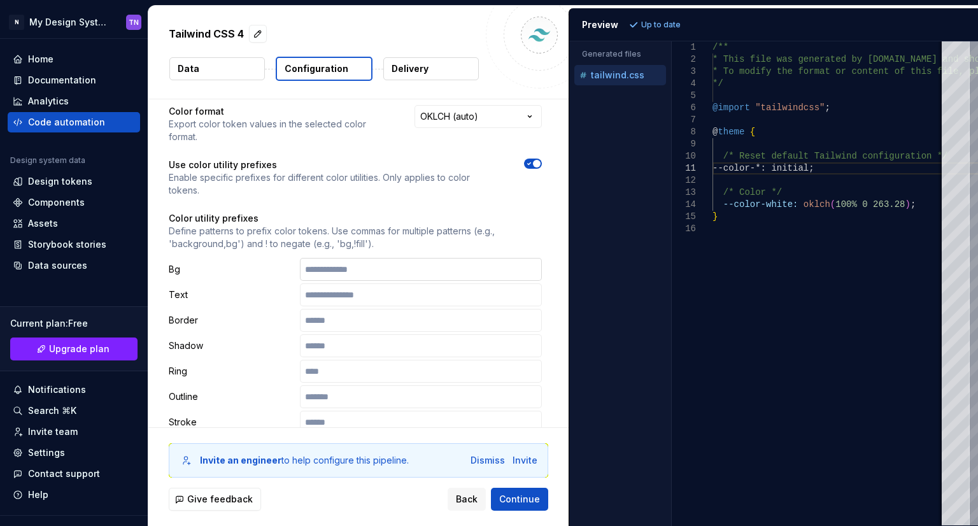
scroll to position [64, 0]
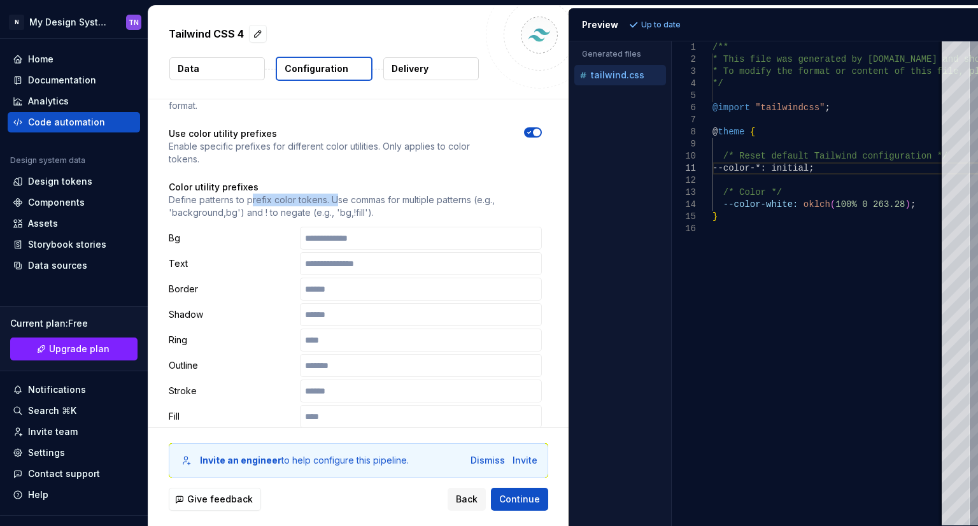
drag, startPoint x: 252, startPoint y: 194, endPoint x: 337, endPoint y: 202, distance: 85.1
click at [337, 202] on p "Define patterns to prefix color tokens. Use commas for multiple patterns (e.g.,…" at bounding box center [355, 206] width 373 height 25
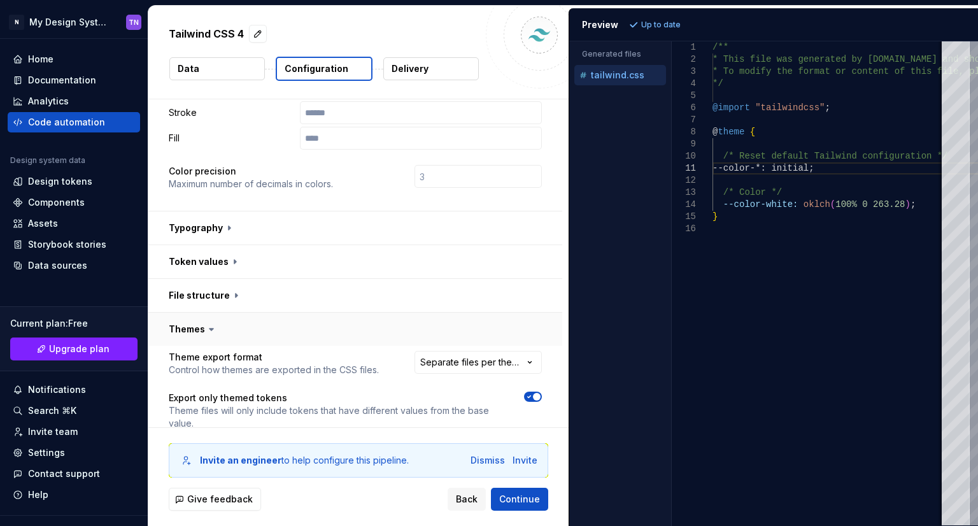
scroll to position [321, 0]
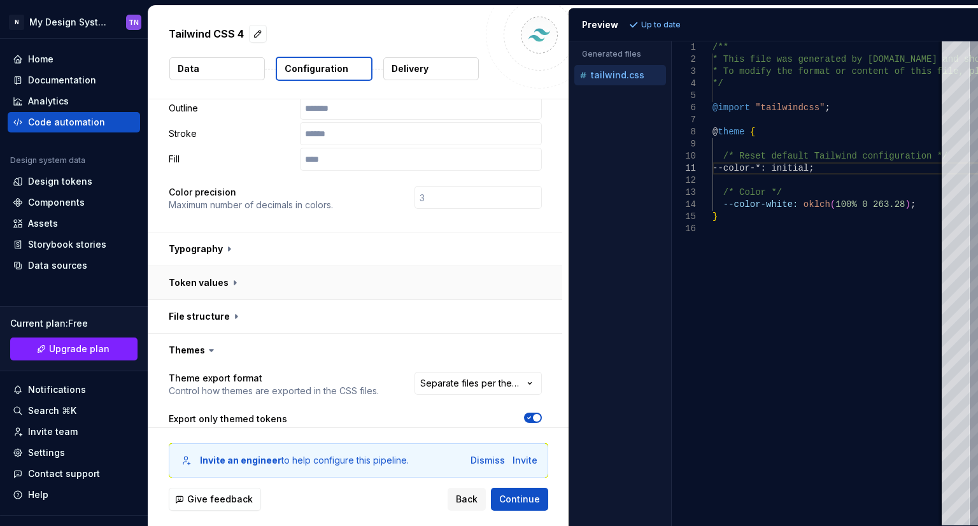
click at [252, 276] on button "button" at bounding box center [355, 282] width 414 height 33
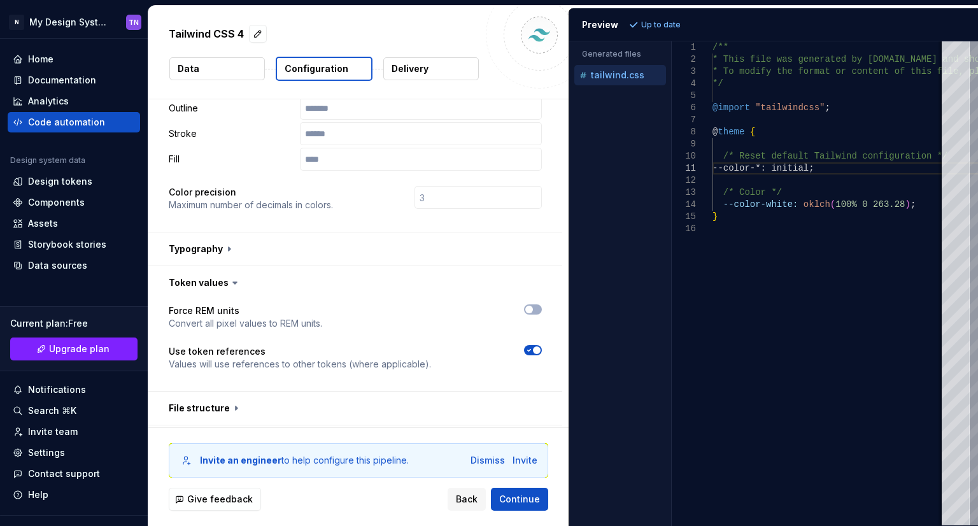
click at [226, 352] on p "Use token references" at bounding box center [300, 351] width 262 height 13
drag, startPoint x: 170, startPoint y: 363, endPoint x: 414, endPoint y: 359, distance: 244.0
click at [414, 359] on p "Values will use references to other tokens (where applicable)." at bounding box center [300, 364] width 262 height 13
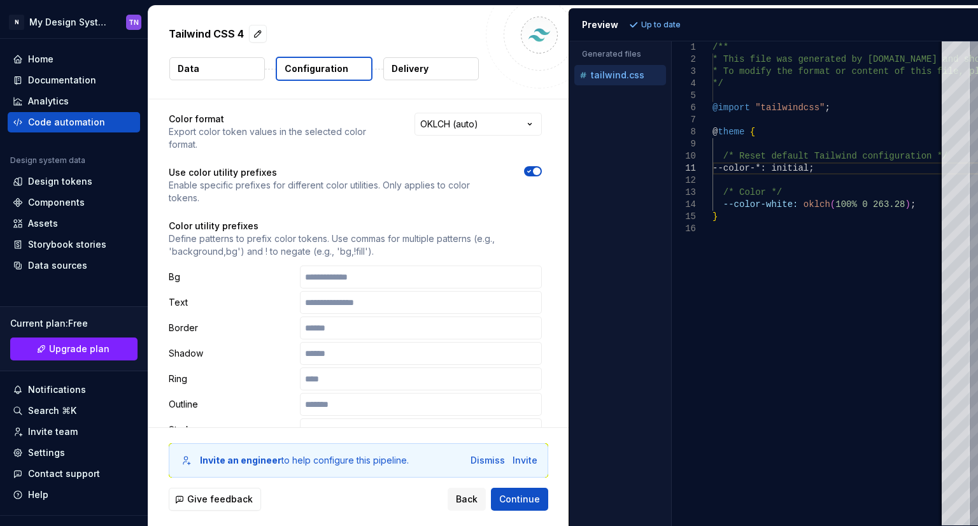
scroll to position [0, 0]
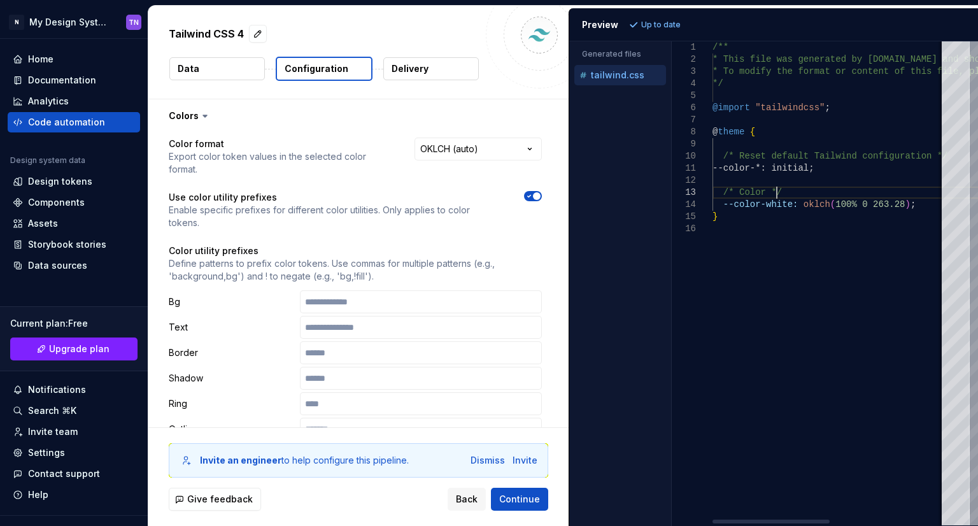
click at [847, 197] on div "/** * This file was generated by [DOMAIN_NAME] and sho uld not be changed manua…" at bounding box center [944, 283] width 463 height 484
click at [851, 201] on div "/** * This file was generated by [DOMAIN_NAME] and sho uld not be changed manua…" at bounding box center [944, 283] width 463 height 484
click at [851, 202] on div "/** * This file was generated by [DOMAIN_NAME] and sho uld not be changed manua…" at bounding box center [944, 283] width 463 height 484
click at [866, 203] on div "/** * This file was generated by [DOMAIN_NAME] and sho uld not be changed manua…" at bounding box center [944, 283] width 463 height 484
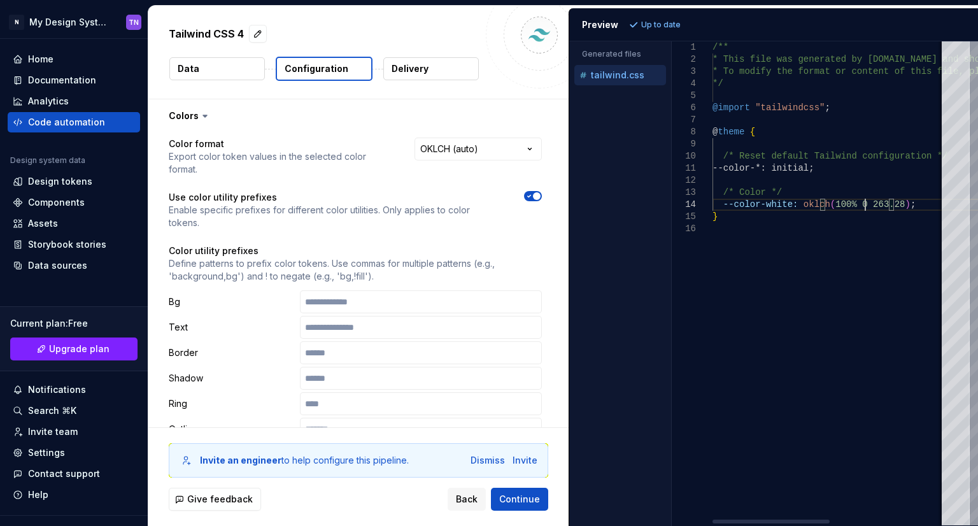
click at [877, 203] on div "/** * This file was generated by [DOMAIN_NAME] and sho uld not be changed manua…" at bounding box center [944, 283] width 463 height 484
click at [796, 204] on div "/** * This file was generated by [DOMAIN_NAME] and sho uld not be changed manua…" at bounding box center [944, 283] width 463 height 484
click at [795, 207] on div "/** * This file was generated by [DOMAIN_NAME] and sho uld not be changed manua…" at bounding box center [944, 283] width 463 height 484
click at [808, 206] on div "/** * This file was generated by [DOMAIN_NAME] and sho uld not be changed manua…" at bounding box center [944, 283] width 463 height 484
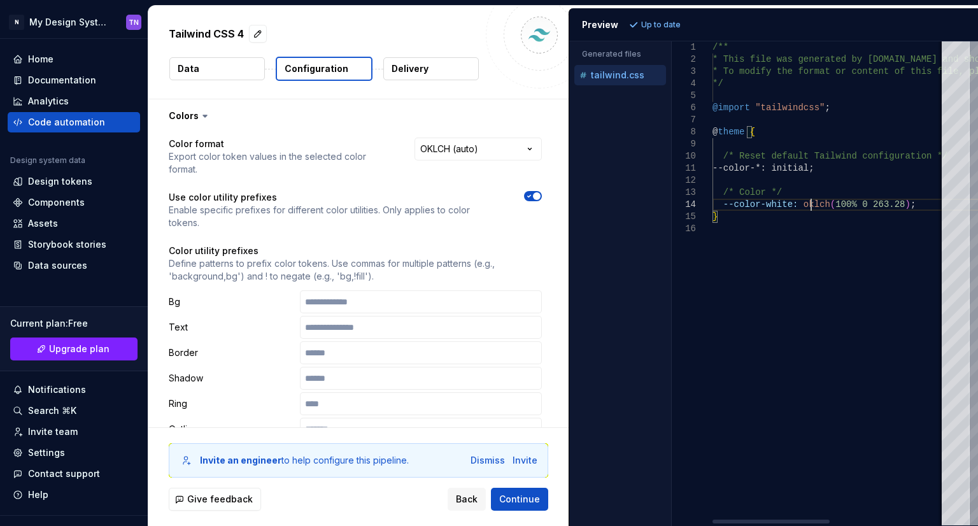
click at [807, 206] on div "/** * This file was generated by [DOMAIN_NAME] and sho uld not be changed manua…" at bounding box center [944, 283] width 463 height 484
click at [798, 171] on div "/** * This file was generated by [DOMAIN_NAME] and sho uld not be changed manua…" at bounding box center [944, 283] width 463 height 484
drag, startPoint x: 867, startPoint y: 159, endPoint x: 905, endPoint y: 159, distance: 37.6
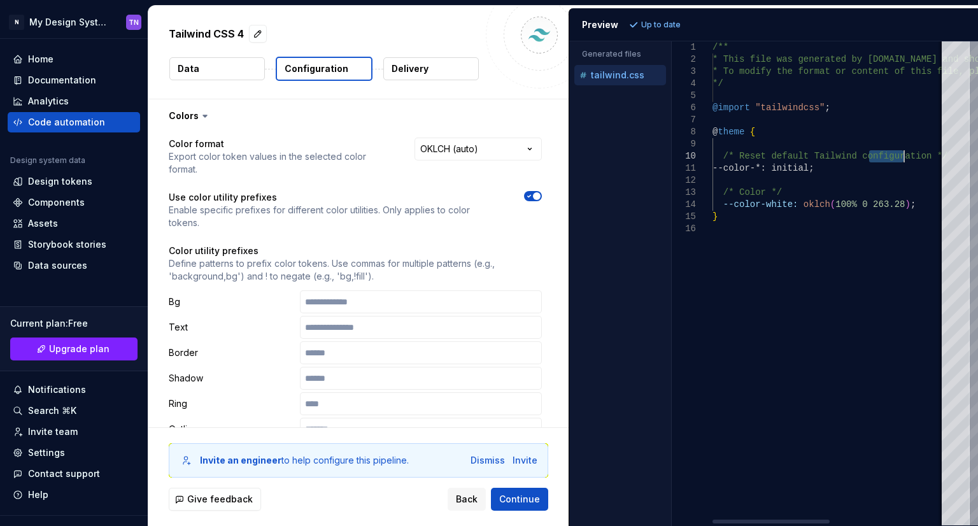
click at [905, 159] on div "/** * This file was generated by [DOMAIN_NAME] and sho uld not be changed manua…" at bounding box center [944, 283] width 463 height 484
type textarea "**********"
click at [804, 207] on div "/** * This file was generated by [DOMAIN_NAME] and sho uld not be changed manua…" at bounding box center [944, 283] width 463 height 484
click at [817, 201] on div "/** * This file was generated by [DOMAIN_NAME] and sho uld not be changed manua…" at bounding box center [944, 283] width 463 height 484
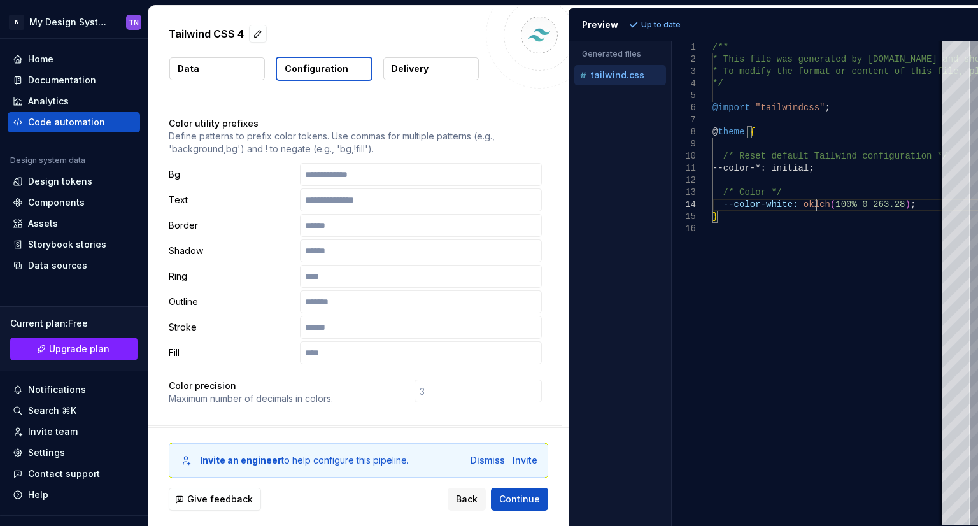
scroll to position [0, 0]
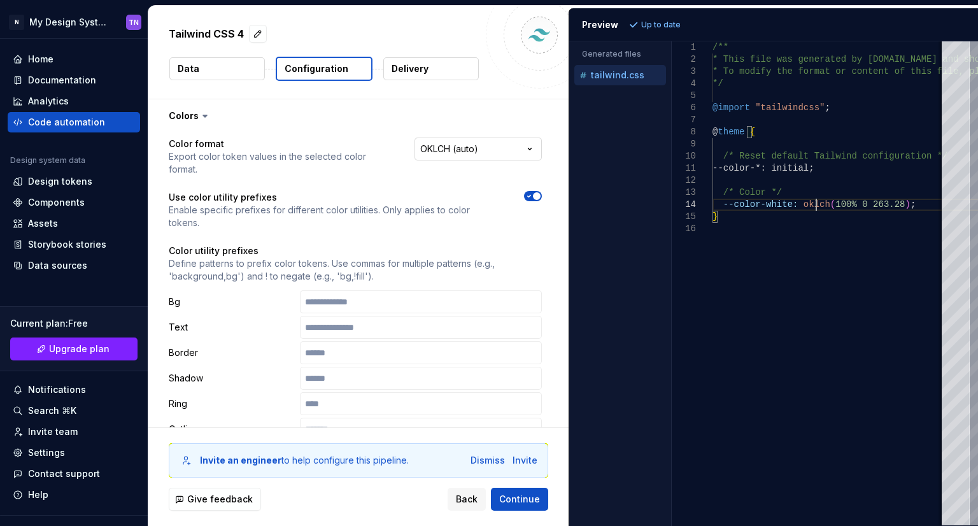
click at [531, 154] on html "**********" at bounding box center [489, 263] width 978 height 526
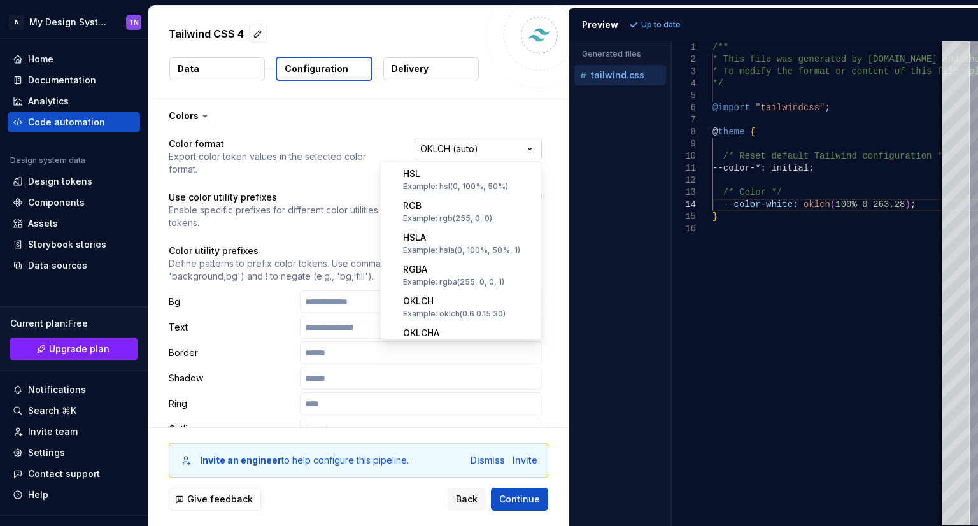
scroll to position [205, 0]
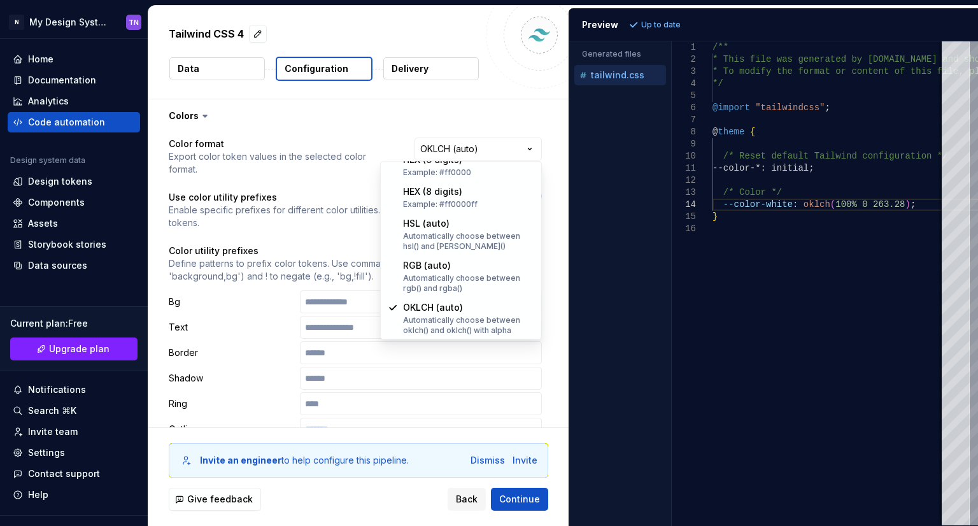
select select "*********"
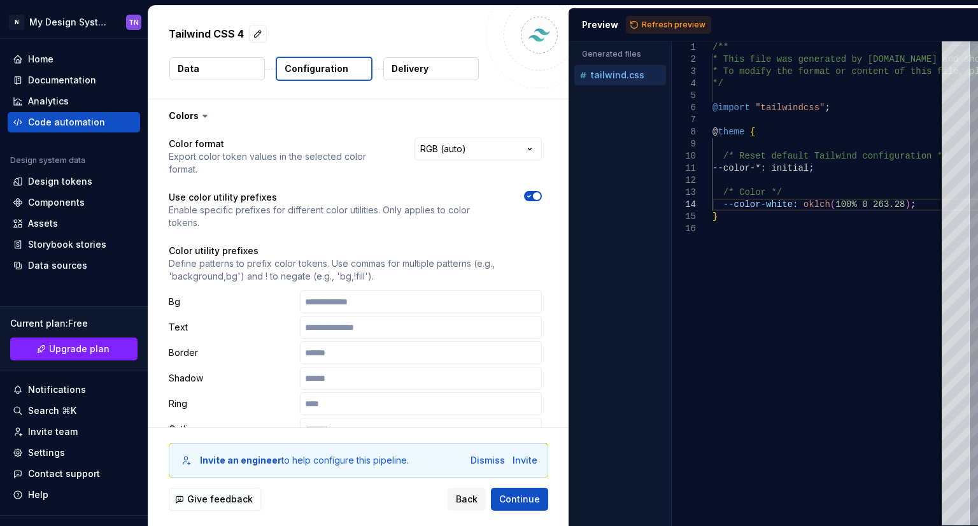
click at [678, 14] on div "Preview Refresh preview" at bounding box center [773, 24] width 409 height 33
click at [673, 21] on span "Refresh preview" at bounding box center [674, 25] width 64 height 10
type textarea "**********"
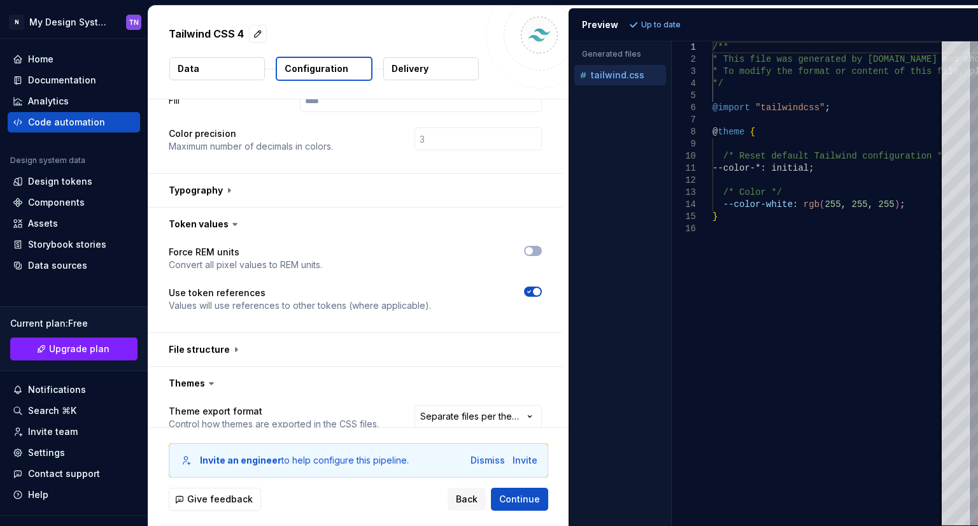
scroll to position [382, 0]
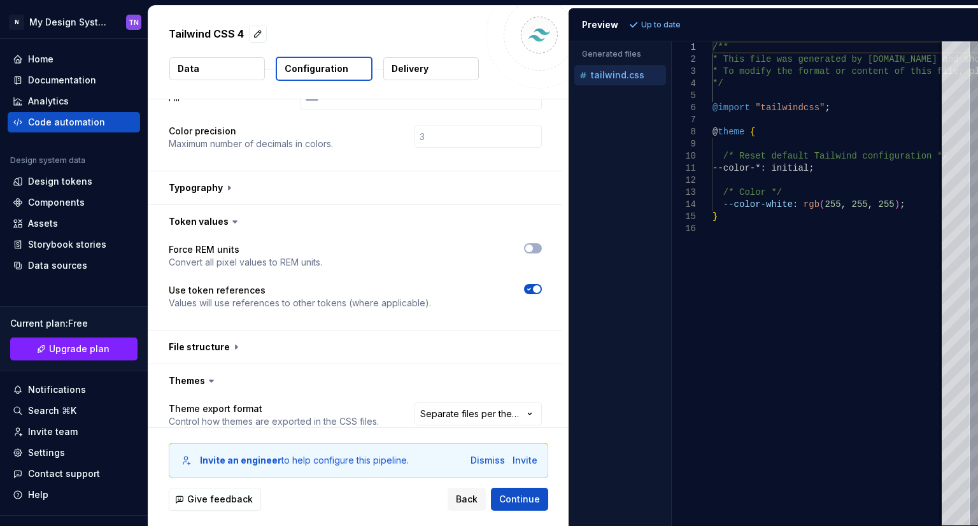
click at [229, 224] on icon at bounding box center [235, 221] width 13 height 13
click at [233, 221] on icon at bounding box center [235, 222] width 4 height 2
click at [234, 220] on icon at bounding box center [235, 221] width 13 height 13
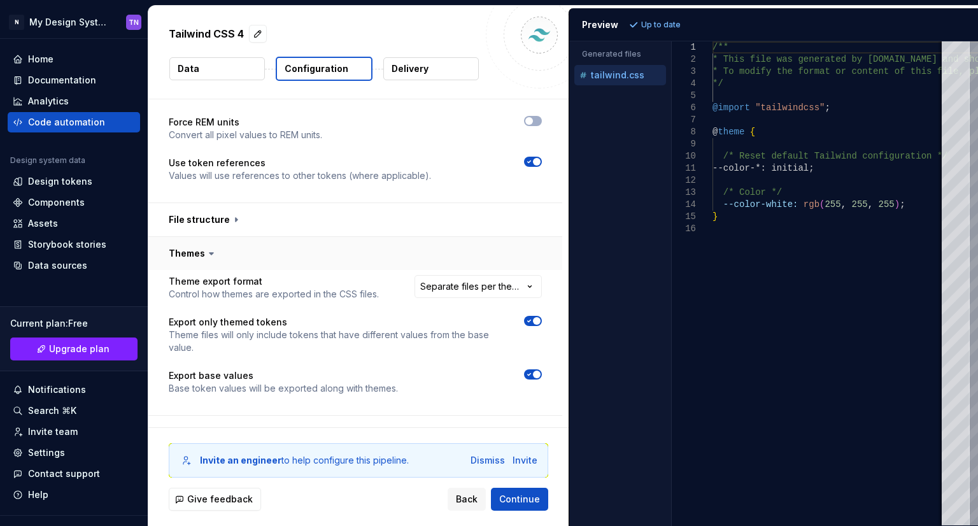
scroll to position [573, 0]
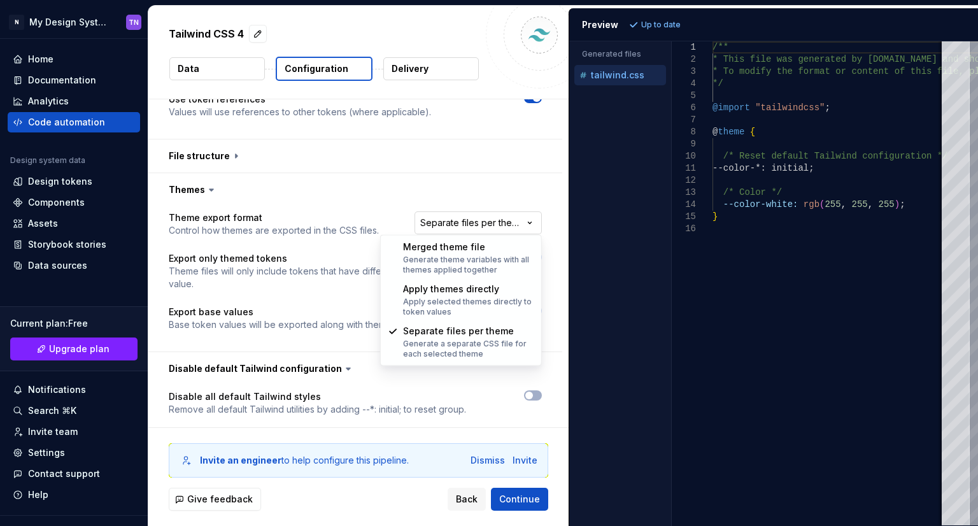
click at [515, 223] on html "**********" at bounding box center [489, 263] width 978 height 526
select select "**********"
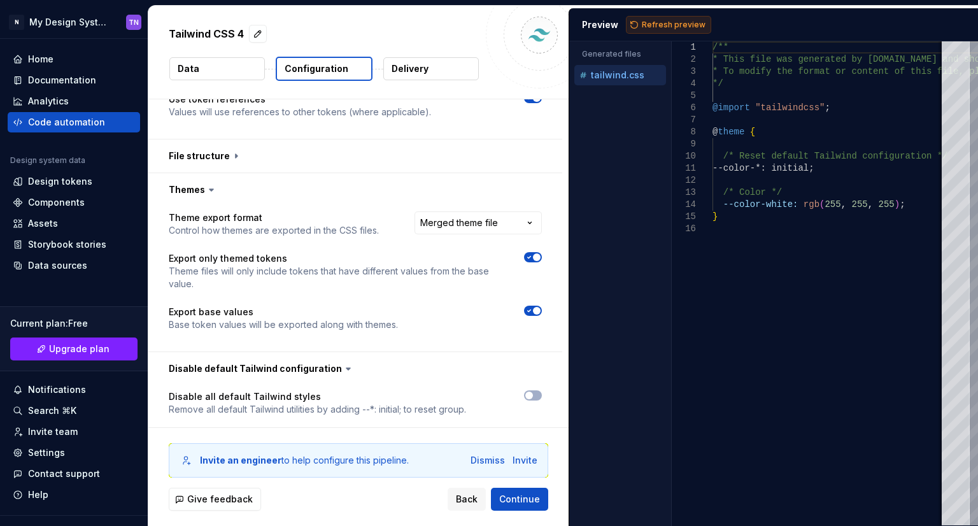
click at [651, 21] on span "Refresh preview" at bounding box center [674, 25] width 64 height 10
click at [636, 147] on div "Accessibility guide for tree . Navigate the tree with the arrow keys. Common tr…" at bounding box center [620, 294] width 102 height 464
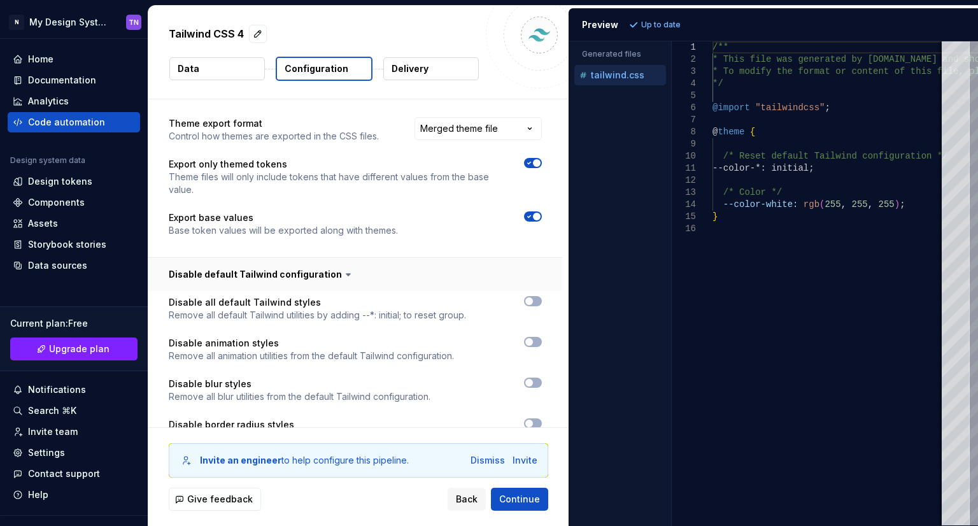
scroll to position [637, 0]
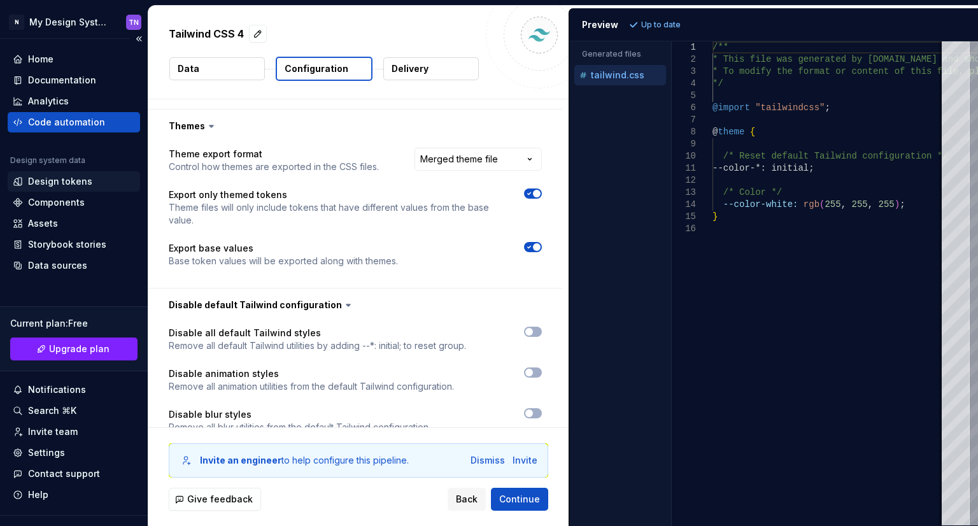
click at [78, 190] on div "Design tokens" at bounding box center [74, 181] width 132 height 20
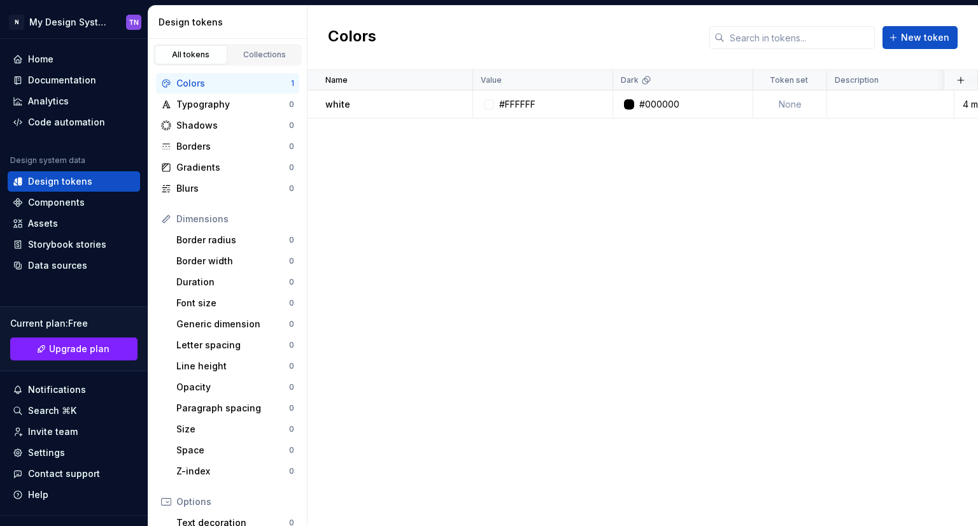
click at [564, 229] on div "Name Value Dark Token set Description Last updated white #FFFFFF #000000 None 4…" at bounding box center [643, 298] width 671 height 456
click at [645, 82] on icon at bounding box center [646, 80] width 10 height 10
click at [650, 82] on icon at bounding box center [646, 80] width 10 height 10
click at [599, 80] on html "N My Design System [GEOGRAPHIC_DATA] Home Documentation Analytics Code automati…" at bounding box center [489, 263] width 978 height 526
click at [696, 73] on html "N My Design System [GEOGRAPHIC_DATA] Home Documentation Analytics Code automati…" at bounding box center [489, 263] width 978 height 526
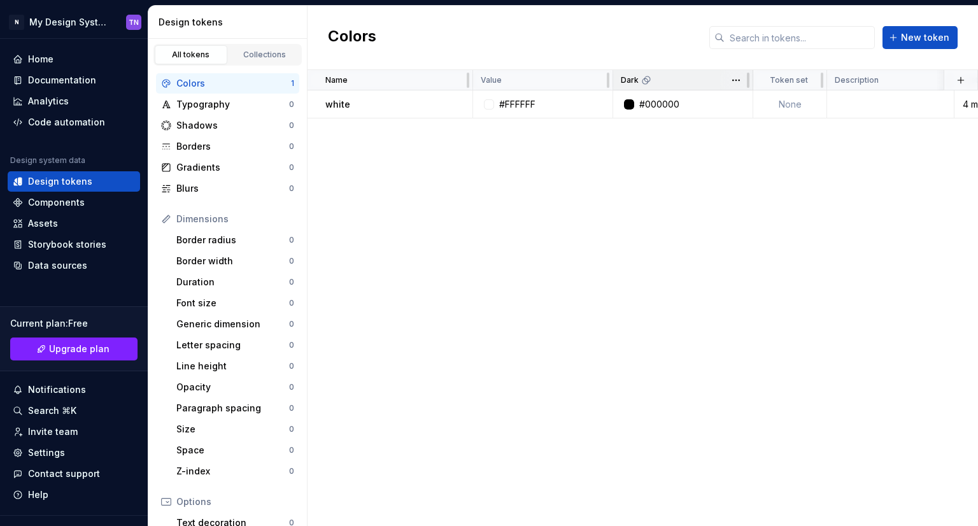
click at [710, 79] on div "Dark" at bounding box center [683, 80] width 124 height 10
click at [729, 79] on html "N My Design System [GEOGRAPHIC_DATA] Home Documentation Analytics Code automati…" at bounding box center [489, 263] width 978 height 526
click at [642, 173] on html "N My Design System [GEOGRAPHIC_DATA] Home Documentation Analytics Code automati…" at bounding box center [489, 263] width 978 height 526
click at [834, 94] on td at bounding box center [890, 104] width 127 height 28
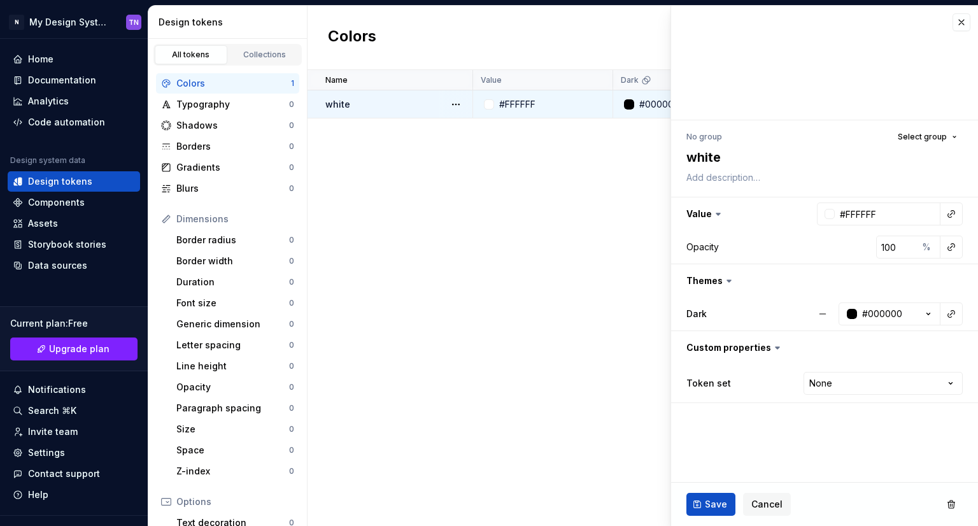
click at [729, 280] on icon at bounding box center [729, 281] width 4 height 2
click at [723, 280] on icon at bounding box center [729, 281] width 13 height 13
click at [736, 276] on button "button" at bounding box center [824, 280] width 307 height 33
click at [733, 280] on button "button" at bounding box center [824, 280] width 307 height 33
click at [856, 388] on html "N My Design System [GEOGRAPHIC_DATA] Home Documentation Analytics Code automati…" at bounding box center [489, 263] width 978 height 526
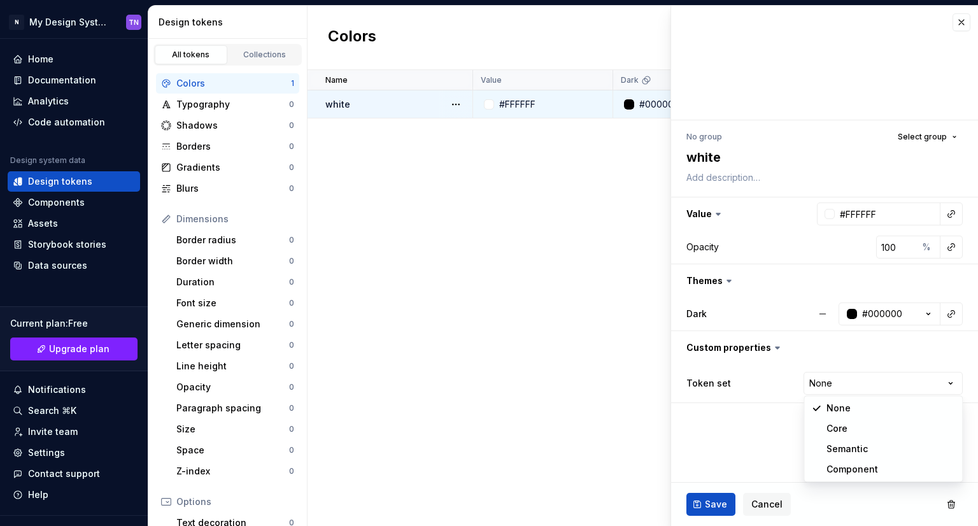
click at [707, 431] on html "N My Design System [GEOGRAPHIC_DATA] Home Documentation Analytics Code automati…" at bounding box center [489, 263] width 978 height 526
click at [482, 283] on div "Name Value Dark Token set Description Last updated white #FFFFFF #000000 None 5…" at bounding box center [643, 298] width 671 height 456
click at [963, 29] on button "button" at bounding box center [962, 22] width 18 height 18
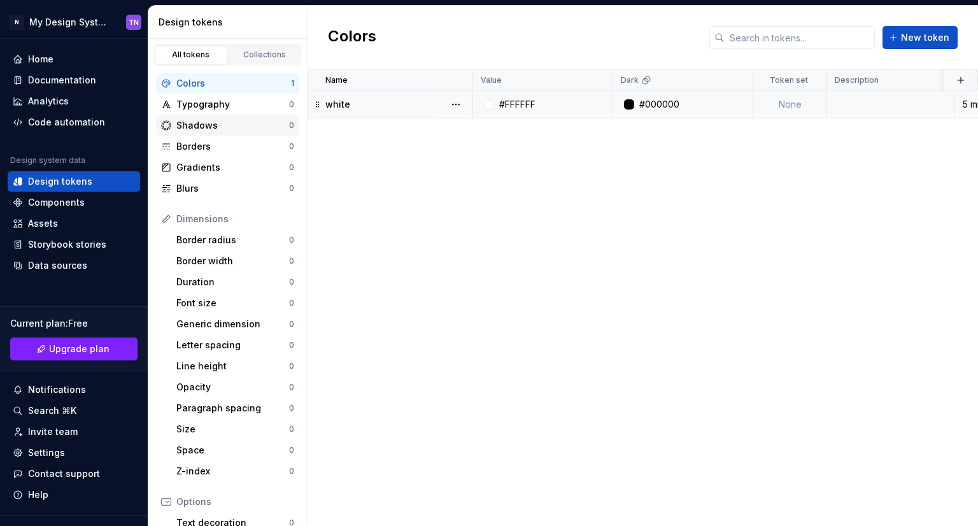
click at [246, 133] on div "Shadows 0" at bounding box center [227, 125] width 143 height 20
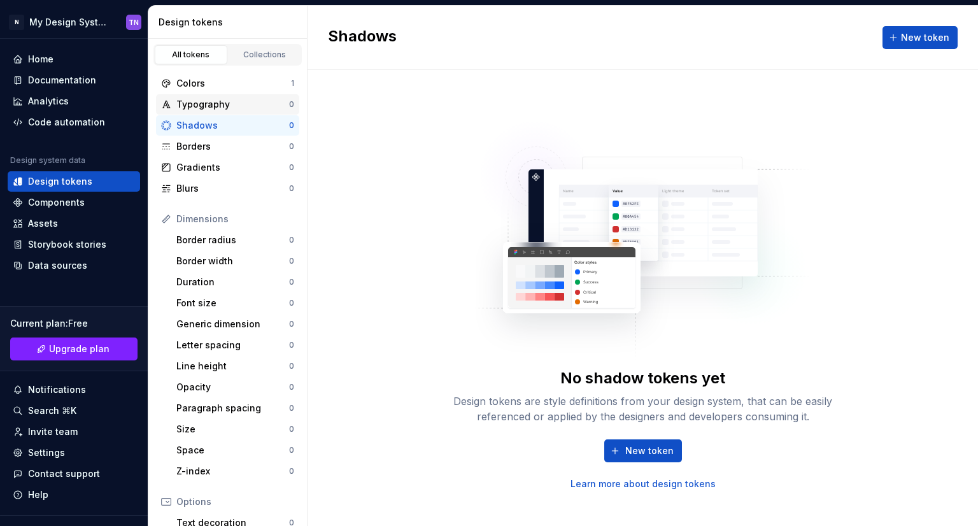
click at [220, 103] on div "Typography" at bounding box center [232, 104] width 113 height 13
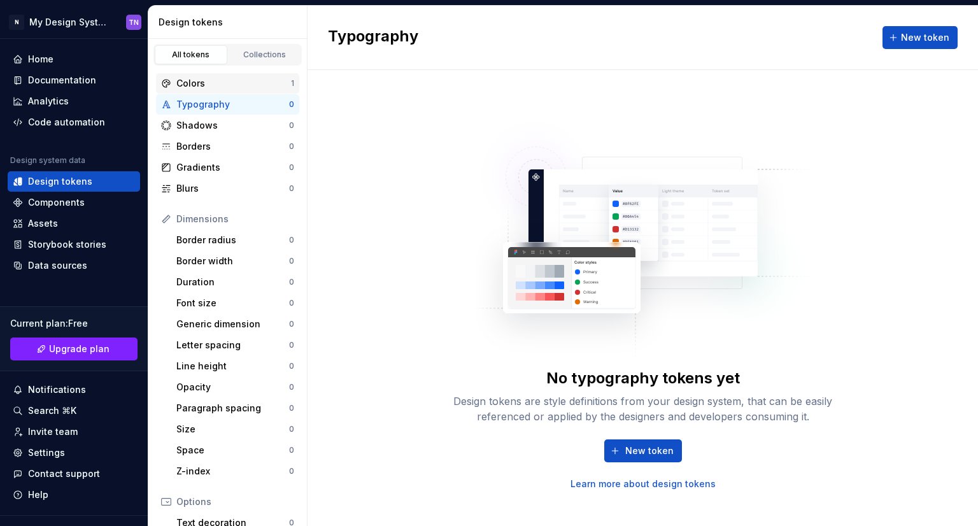
click at [225, 82] on div "Colors" at bounding box center [233, 83] width 115 height 13
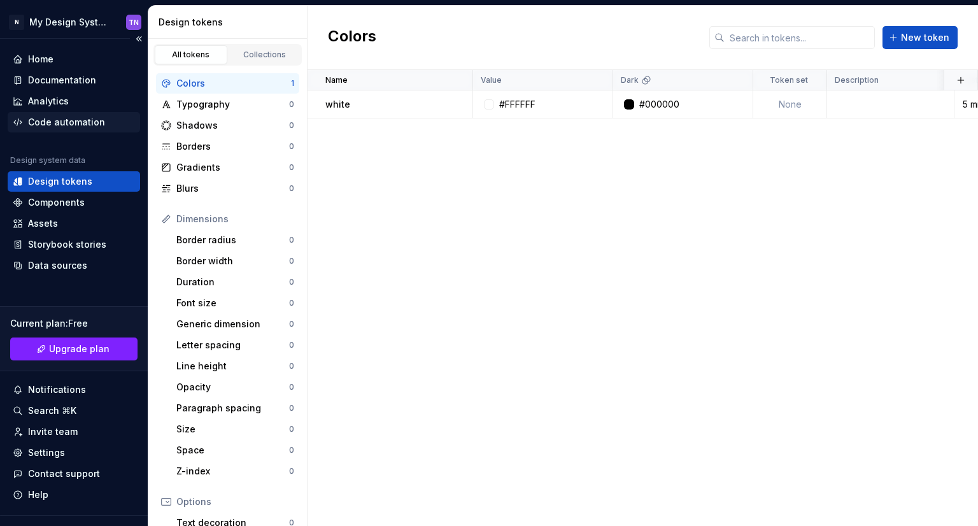
click at [66, 117] on div "Code automation" at bounding box center [66, 122] width 77 height 13
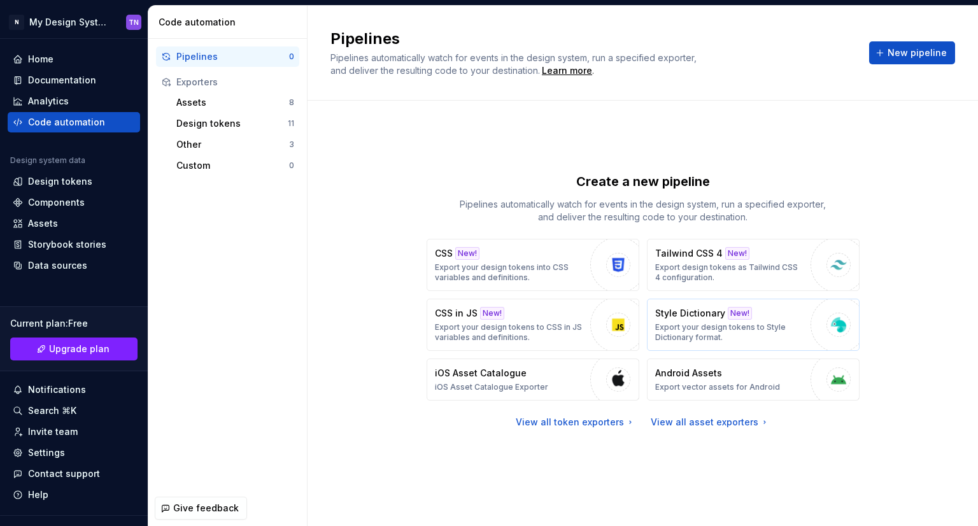
click at [669, 322] on p "Export your design tokens to Style Dictionary format." at bounding box center [729, 332] width 149 height 20
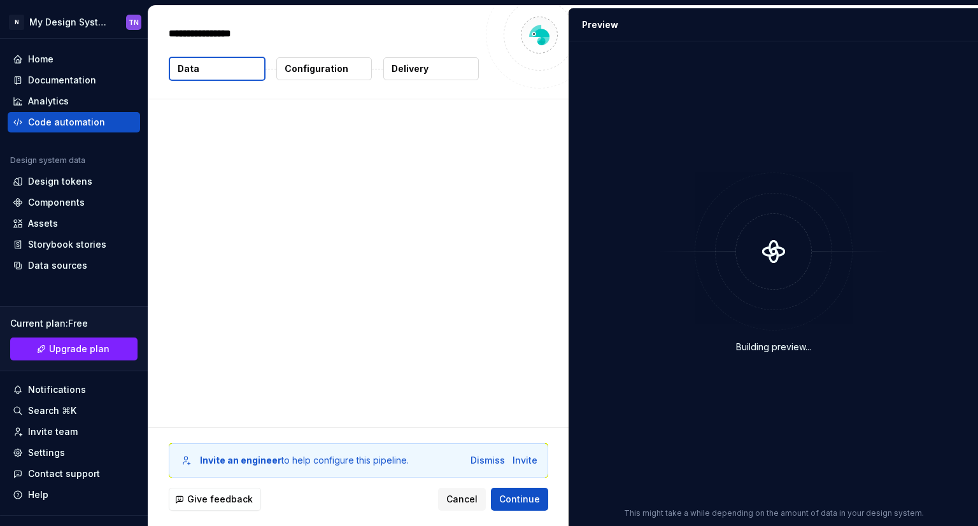
type textarea "*"
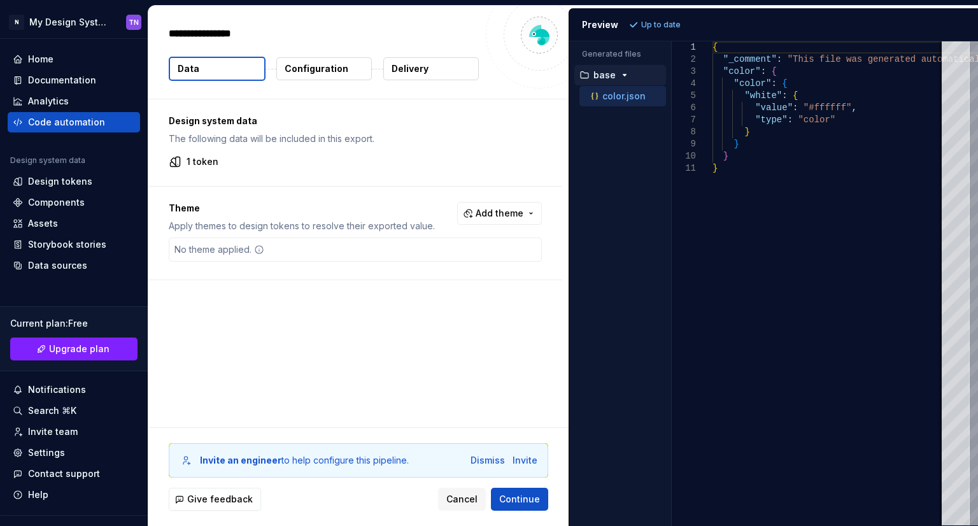
click at [326, 61] on button "Configuration" at bounding box center [324, 68] width 96 height 23
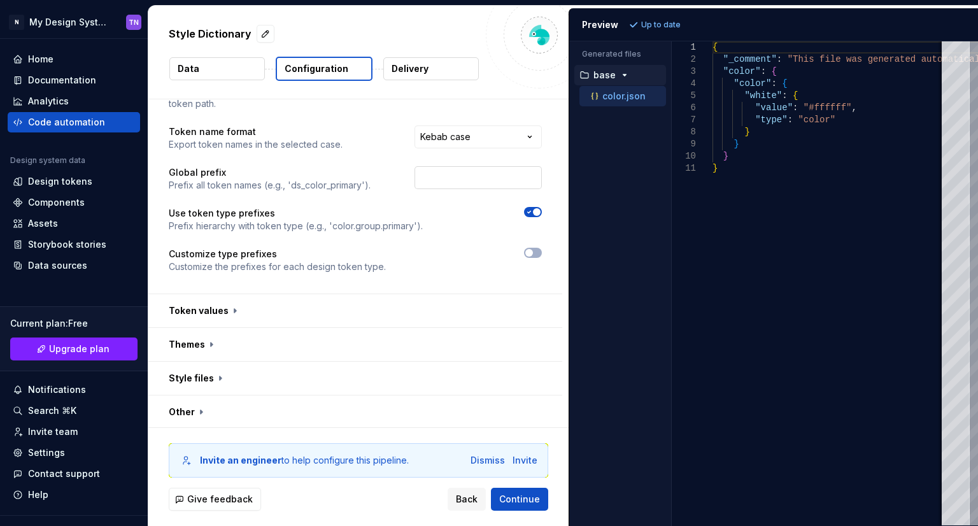
scroll to position [66, 0]
click at [319, 338] on button "button" at bounding box center [355, 343] width 414 height 33
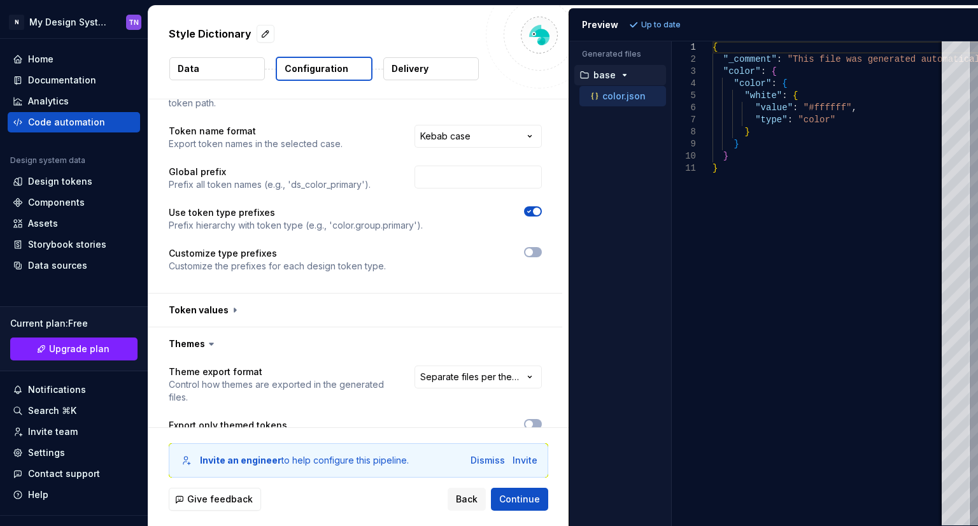
scroll to position [224, 0]
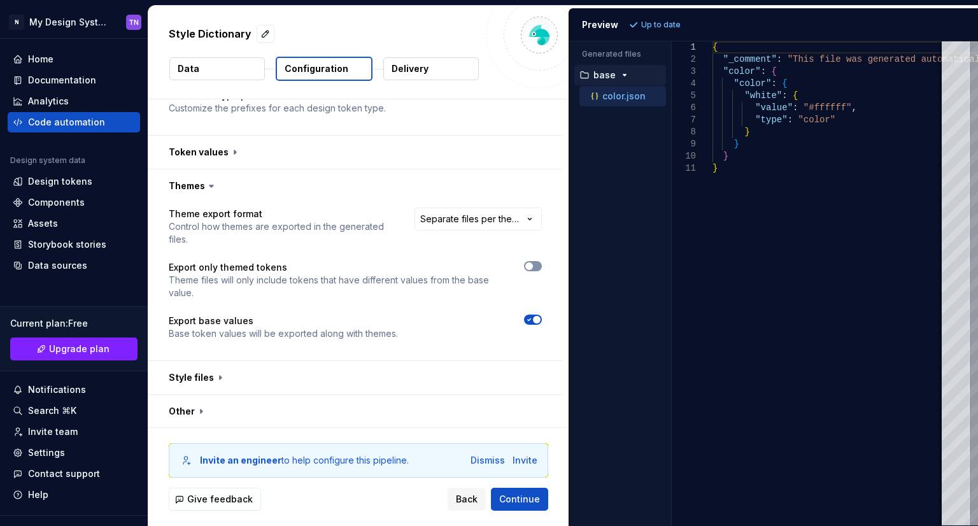
click at [533, 264] on icon "button" at bounding box center [529, 266] width 10 height 8
click at [656, 21] on span "Refresh preview" at bounding box center [674, 25] width 64 height 10
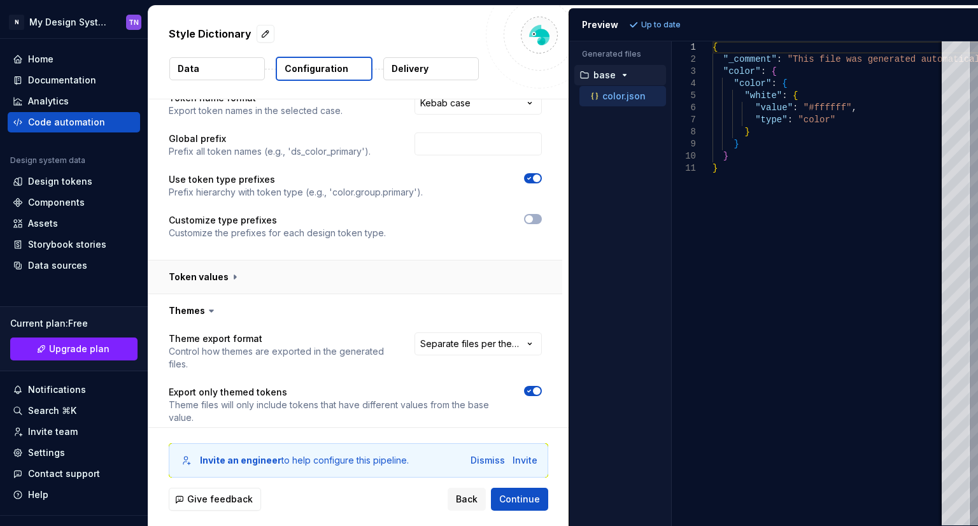
scroll to position [97, 0]
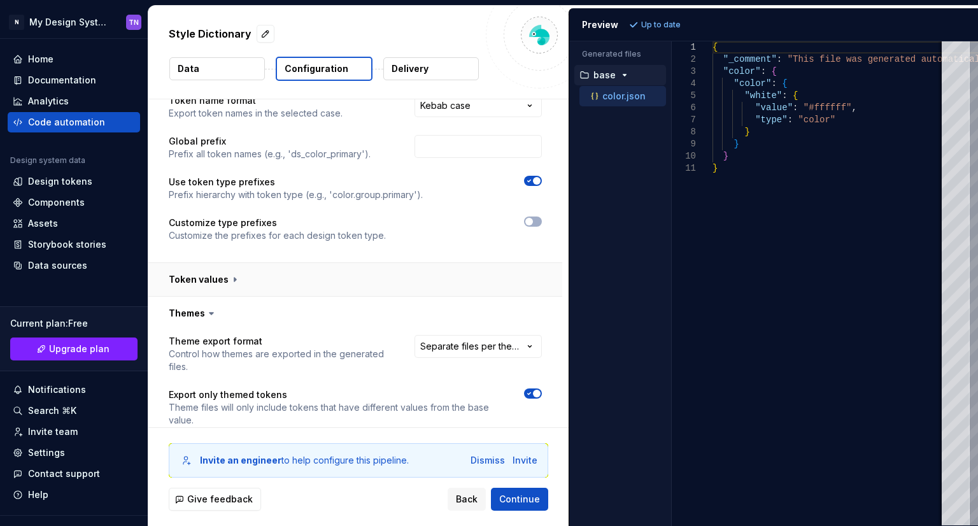
click at [234, 292] on button "button" at bounding box center [355, 279] width 414 height 33
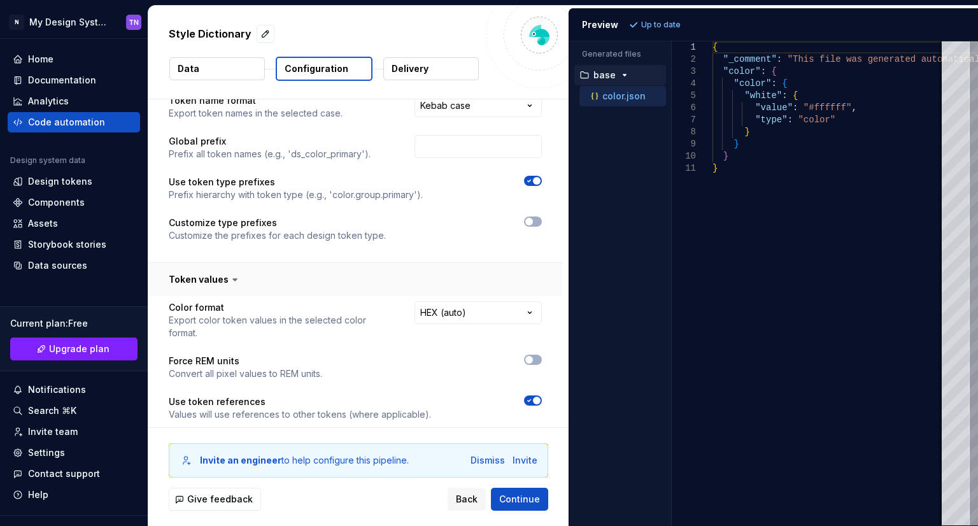
click at [271, 286] on button "button" at bounding box center [355, 279] width 414 height 33
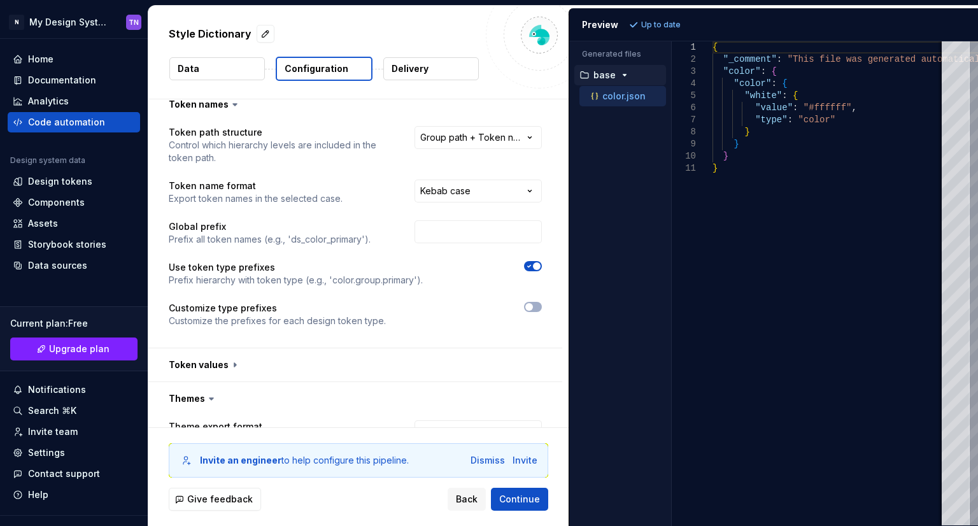
scroll to position [0, 0]
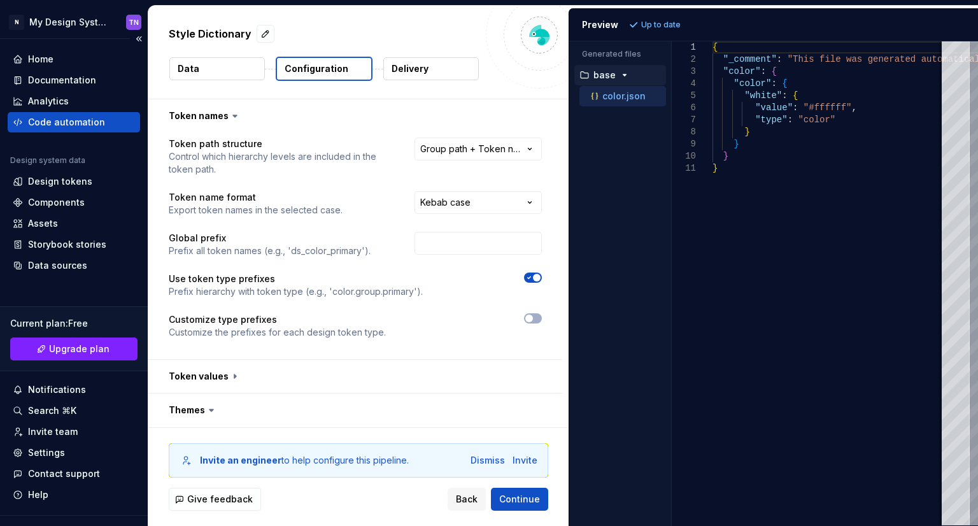
click at [84, 129] on div "Code automation" at bounding box center [74, 122] width 132 height 20
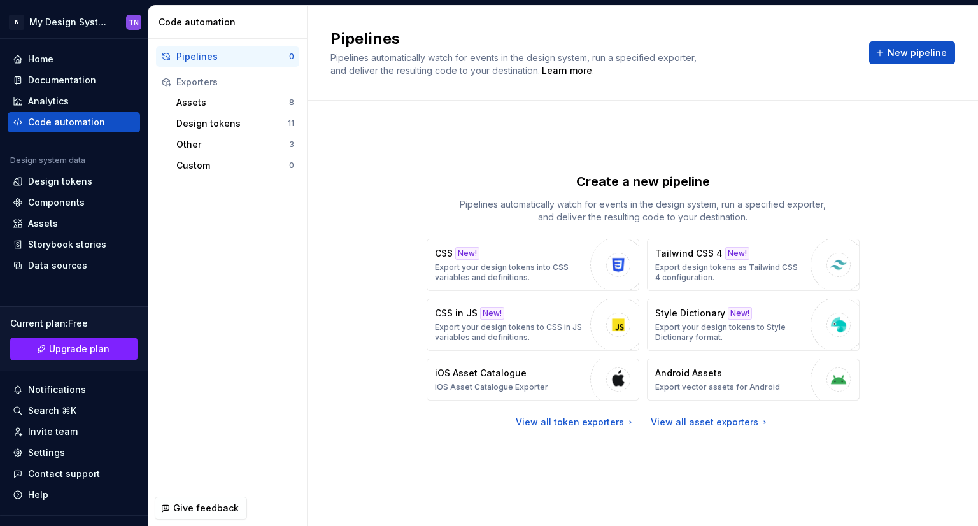
click at [932, 37] on div "Pipelines Pipelines automatically watch for events in the design system, run a …" at bounding box center [643, 53] width 625 height 48
click at [924, 48] on span "New pipeline" at bounding box center [917, 53] width 59 height 13
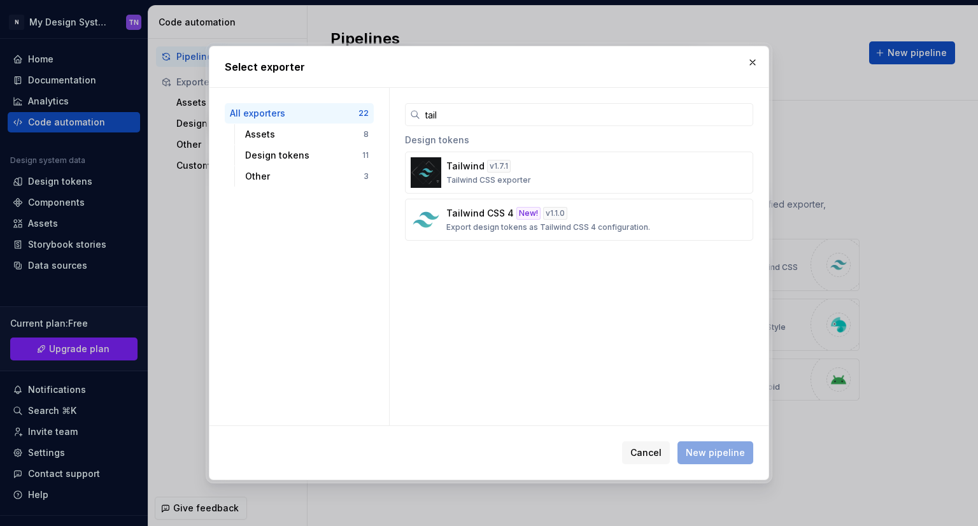
type input "tail"
click at [604, 274] on div "tail Design tokens Tailwind v 1.7.1 Tailwind CSS exporter Tailwind CSS 4 New! v…" at bounding box center [579, 257] width 379 height 338
